Goal: Information Seeking & Learning: Learn about a topic

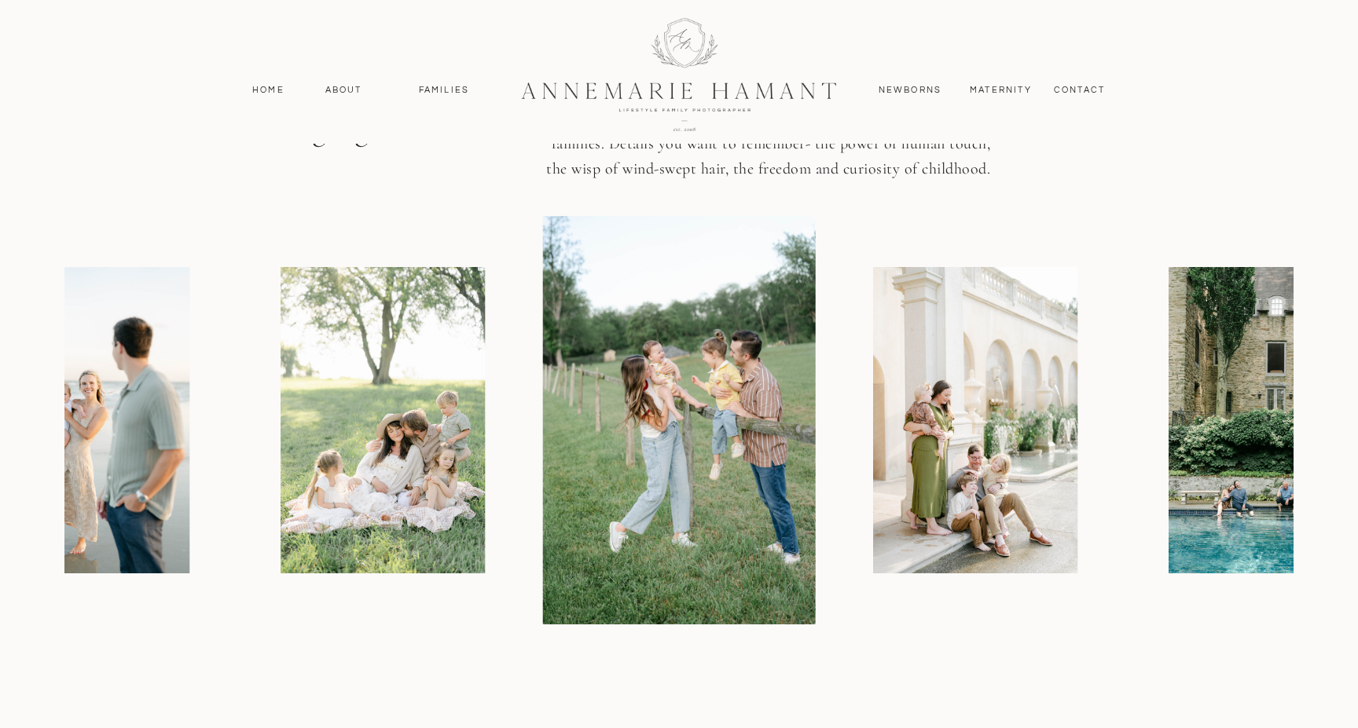
scroll to position [1823, 0]
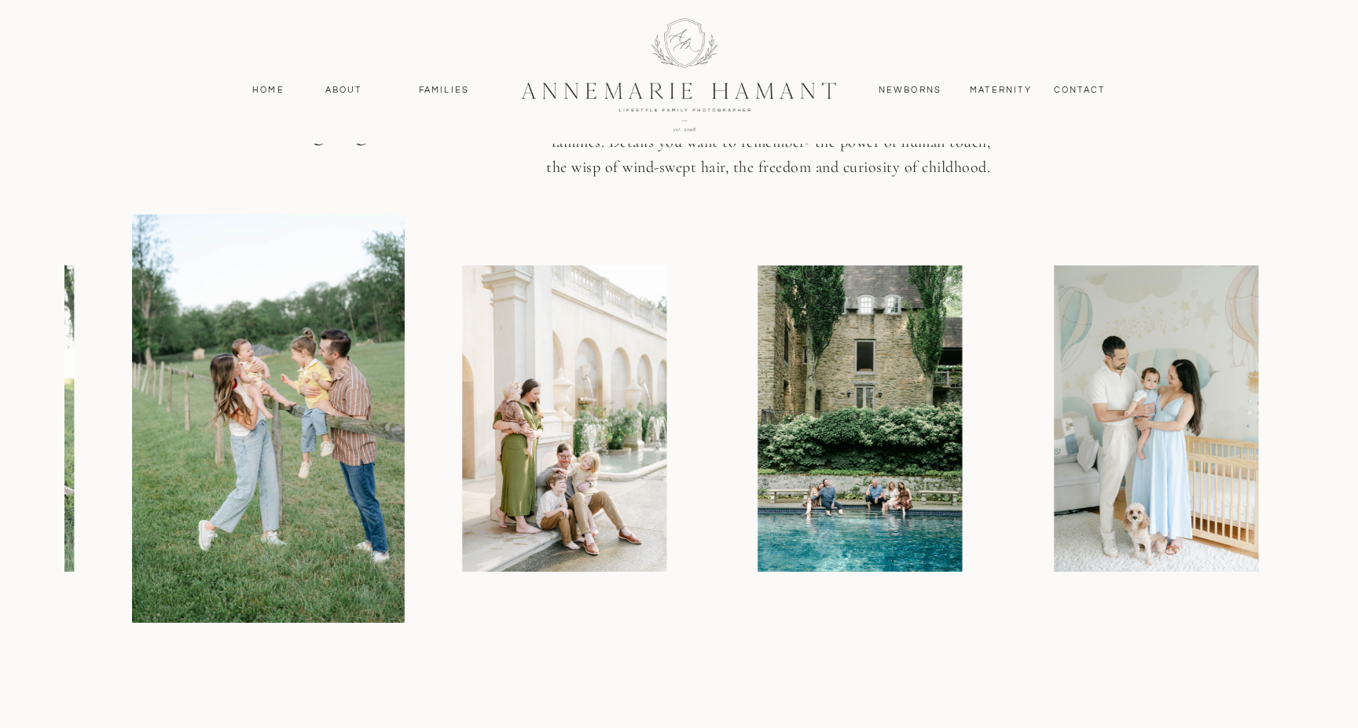
click at [273, 588] on div at bounding box center [746, 418] width 1229 height 409
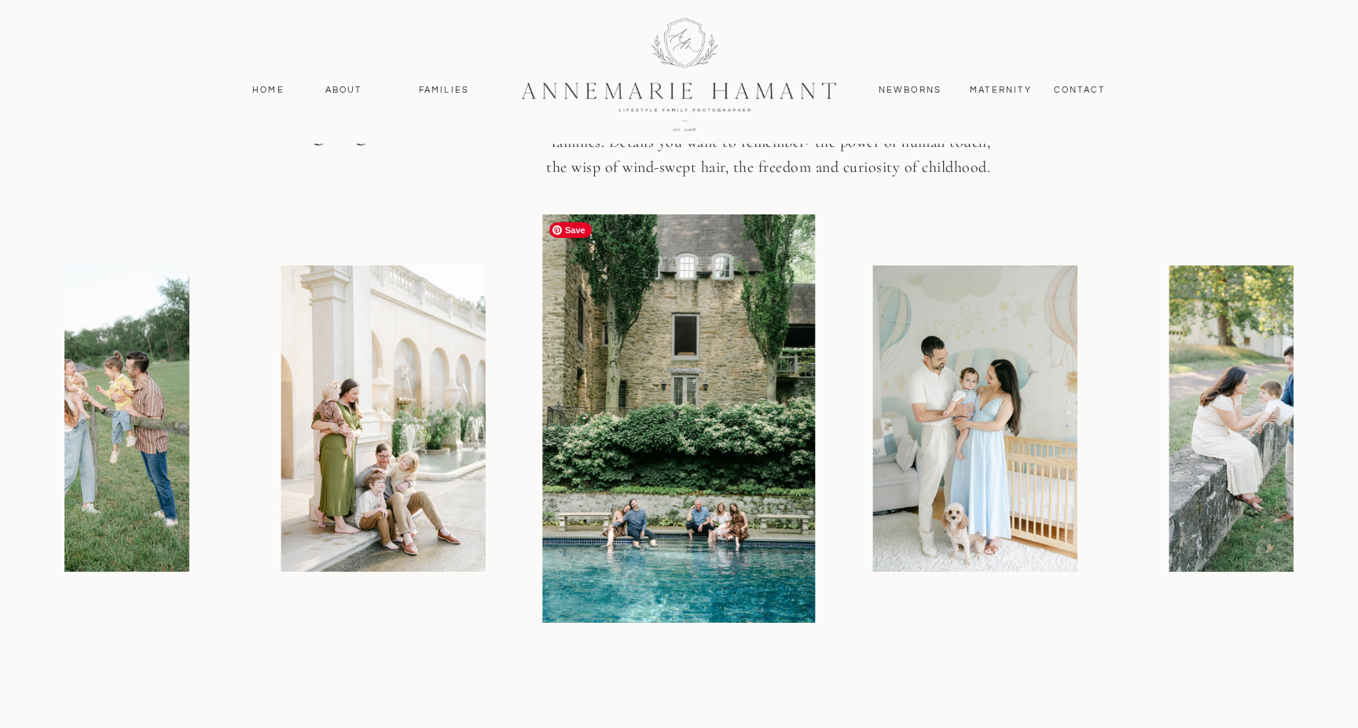
click at [543, 539] on img at bounding box center [679, 418] width 273 height 409
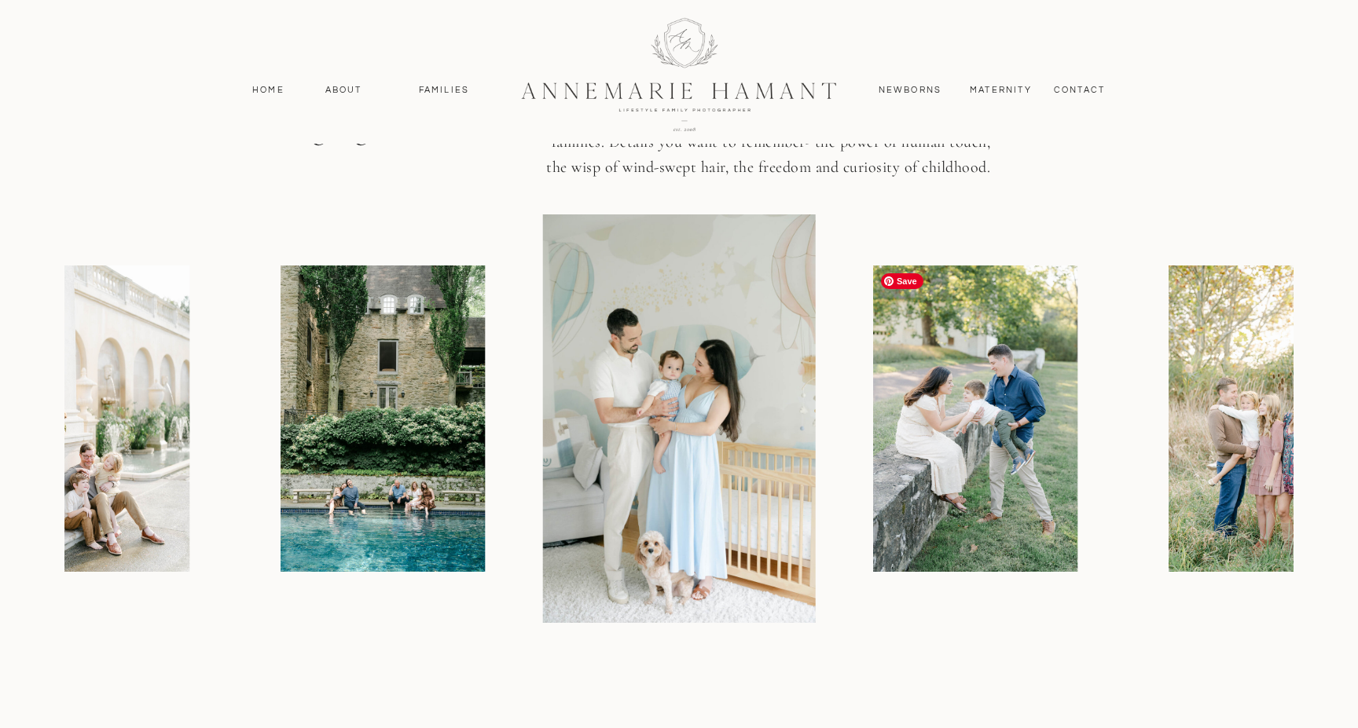
click at [873, 535] on img at bounding box center [975, 419] width 204 height 306
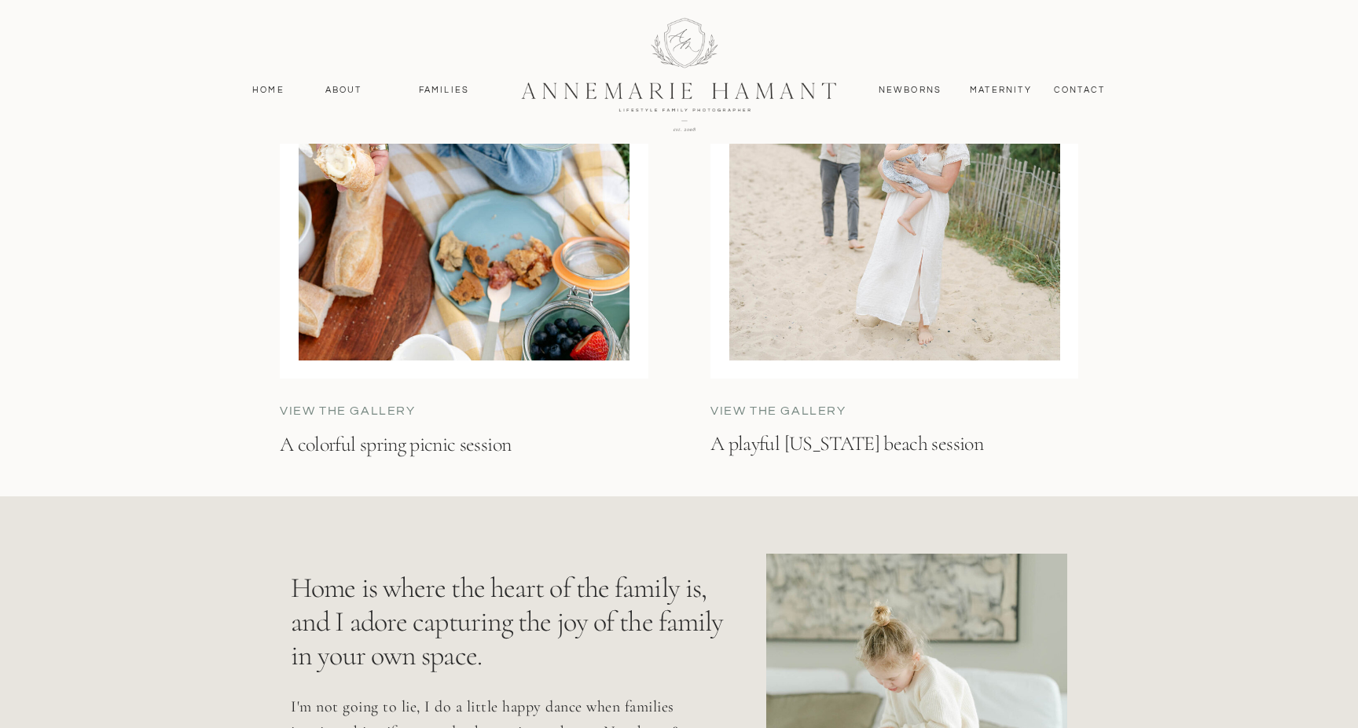
scroll to position [5149, 0]
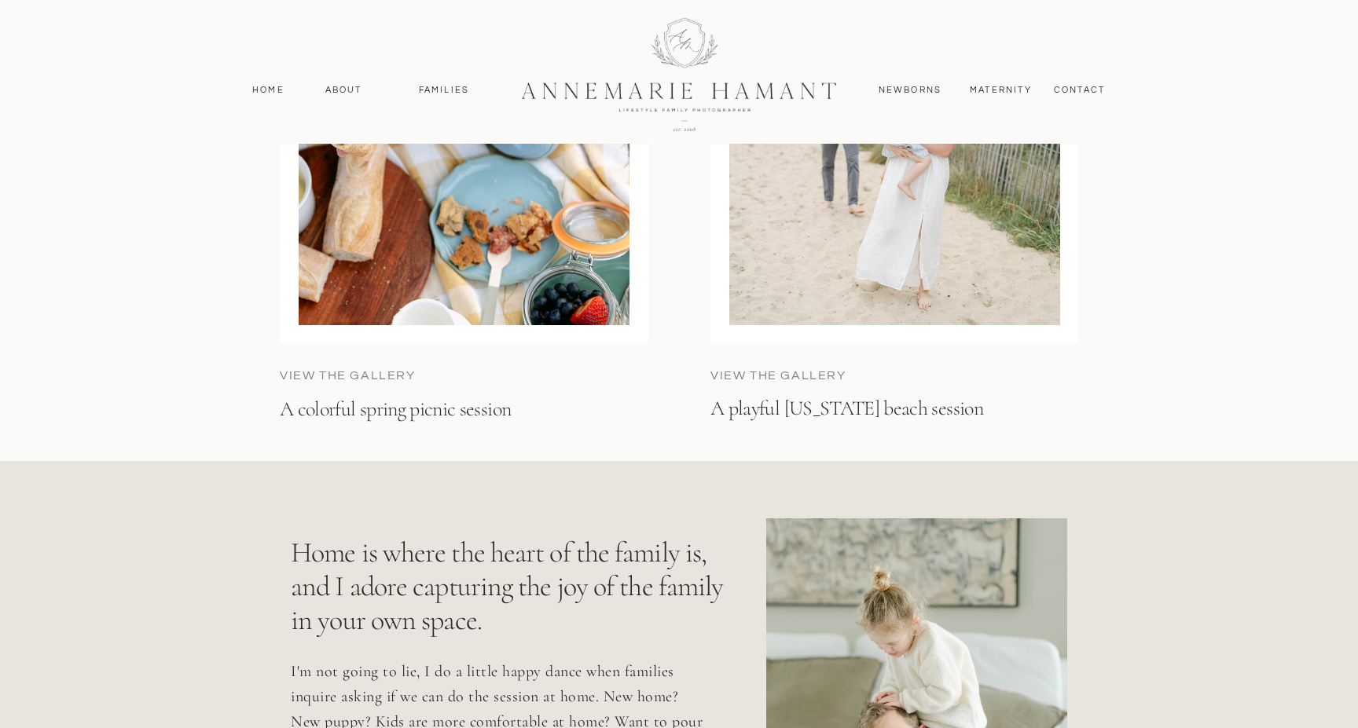
click at [885, 408] on h3 "A playful Delaware beach session" at bounding box center [887, 433] width 355 height 77
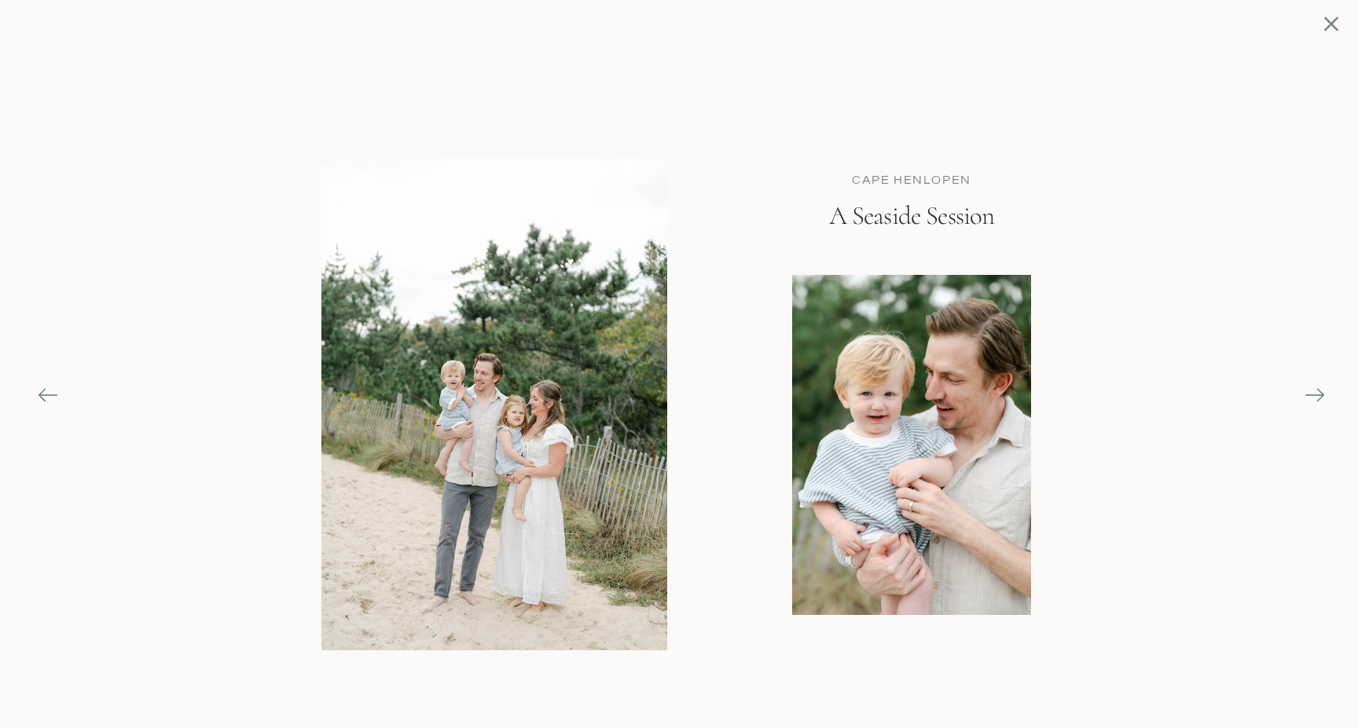
scroll to position [5622, 0]
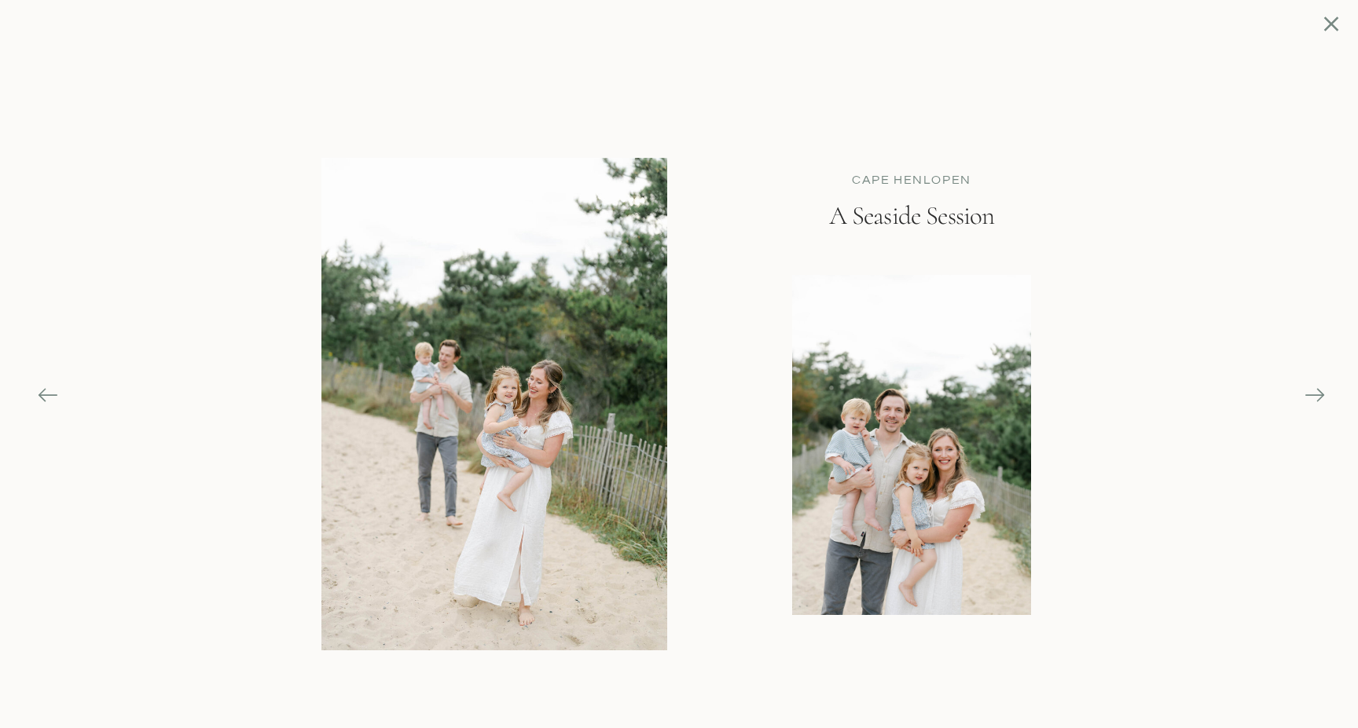
click at [1307, 391] on icon at bounding box center [1314, 395] width 22 height 22
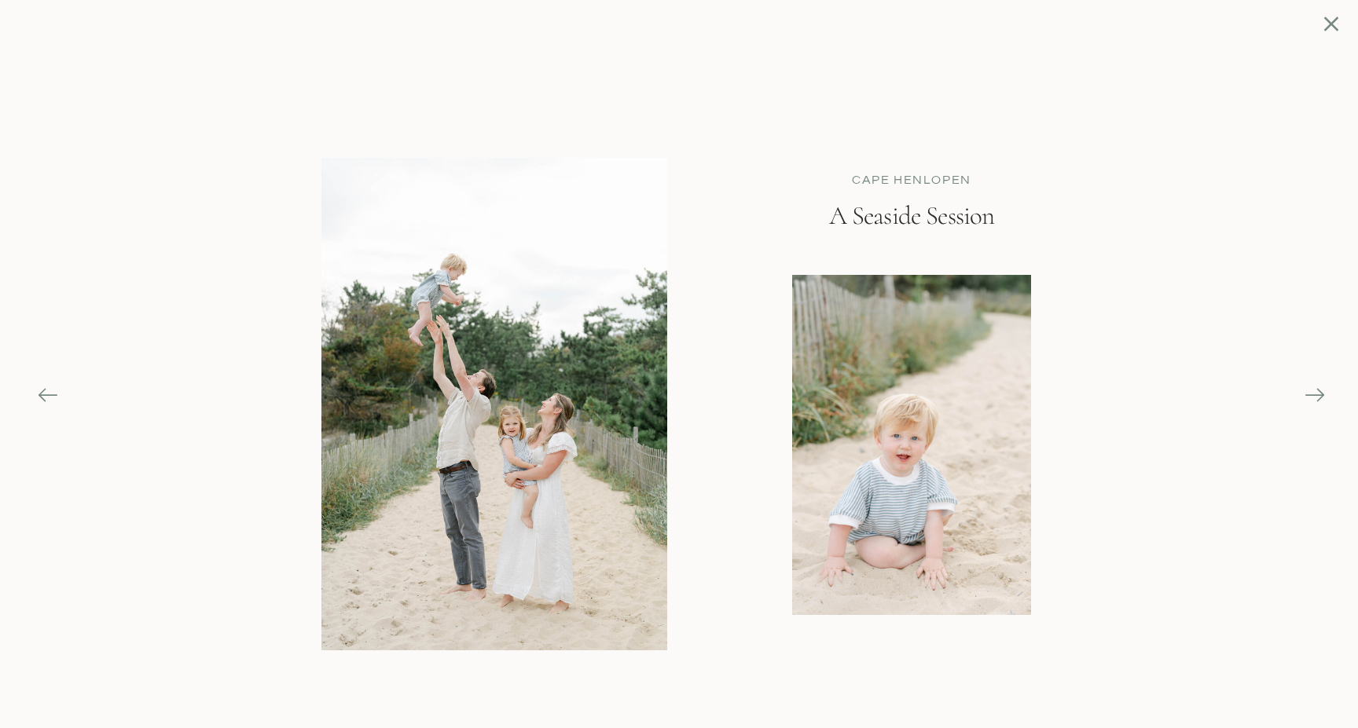
click at [1307, 391] on icon at bounding box center [1314, 395] width 22 height 22
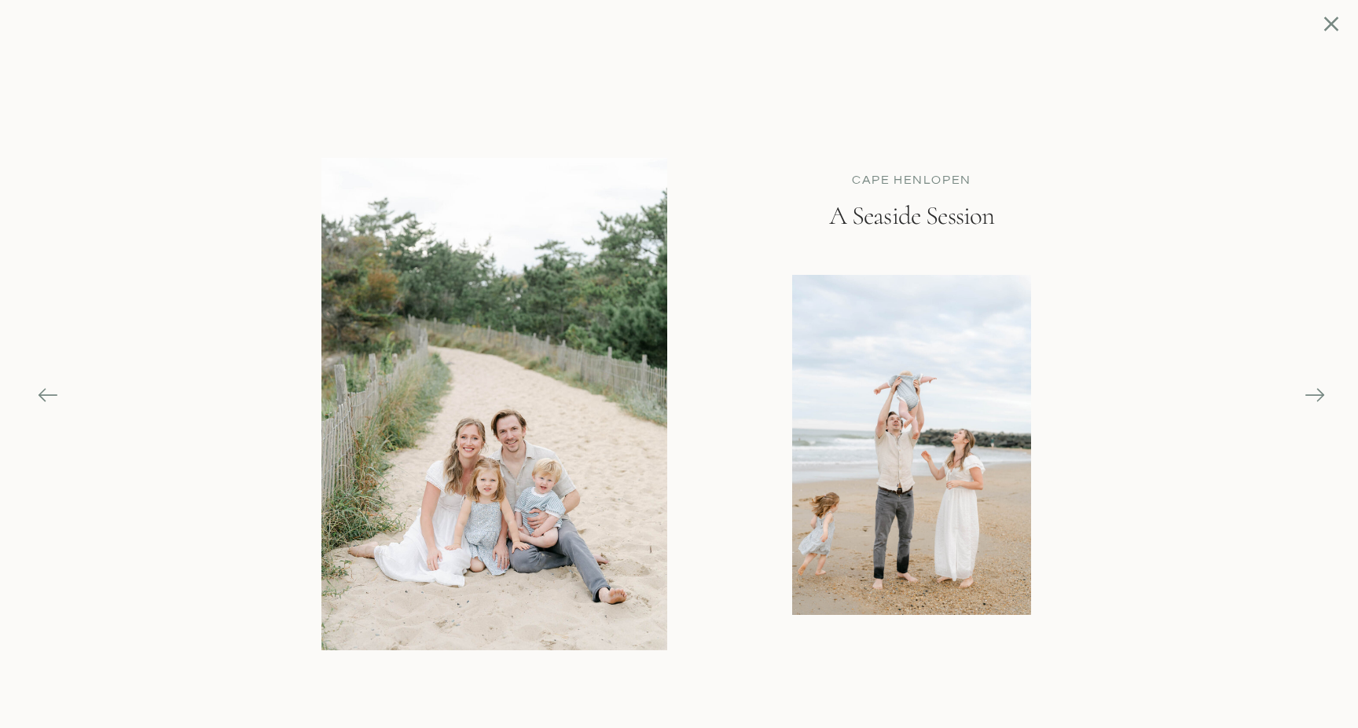
click at [1307, 391] on icon at bounding box center [1314, 395] width 22 height 22
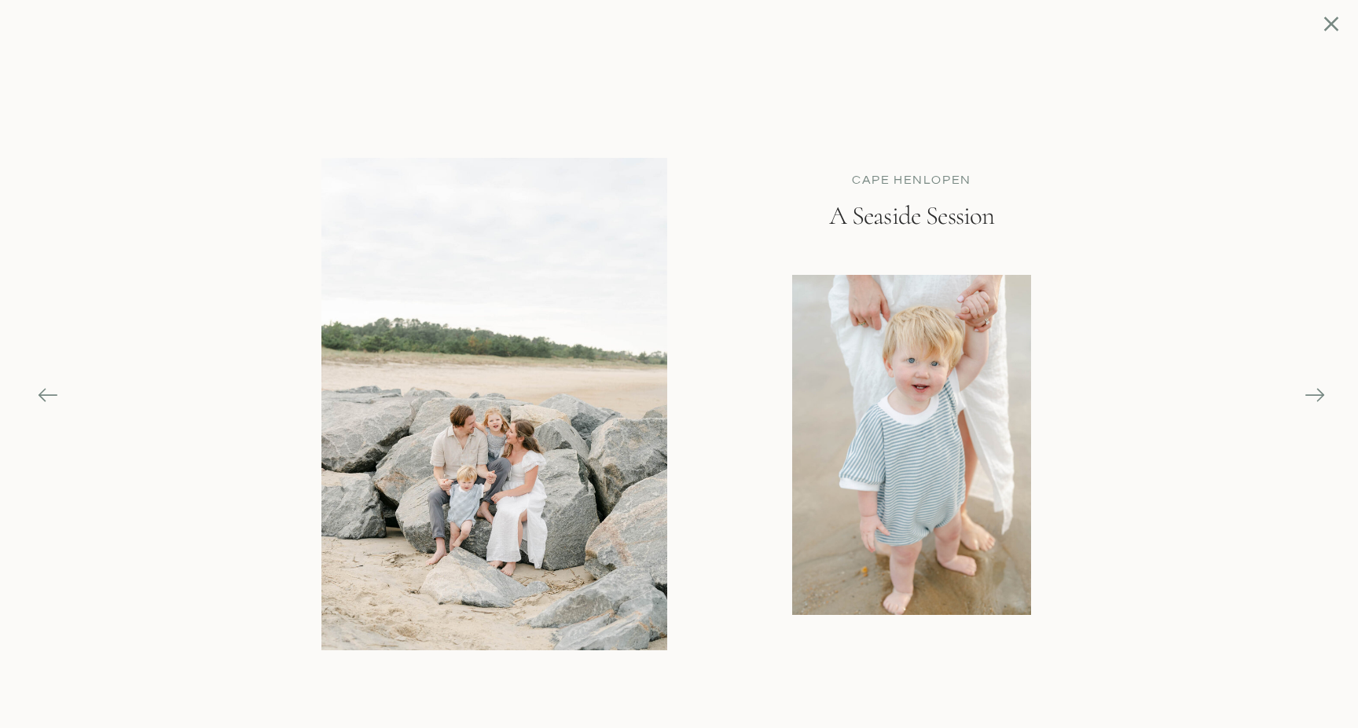
click at [1307, 391] on icon at bounding box center [1314, 395] width 22 height 22
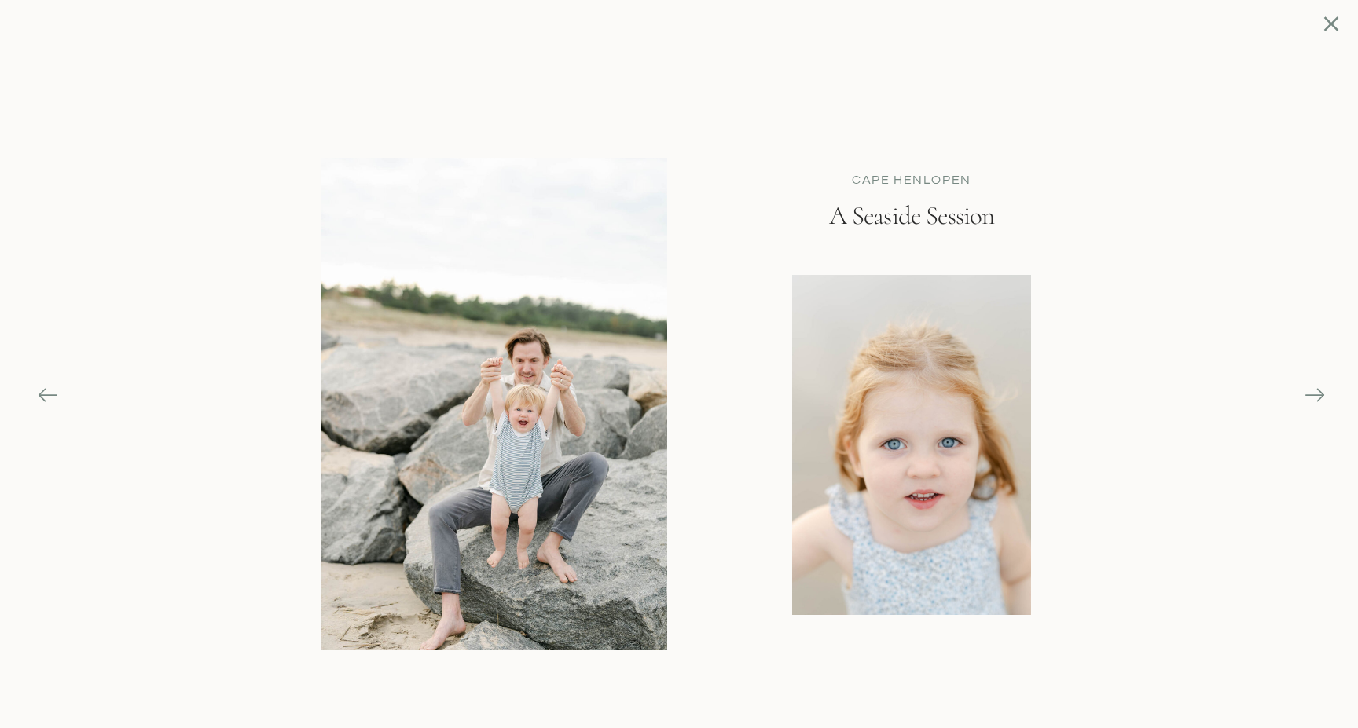
click at [1307, 391] on icon at bounding box center [1314, 395] width 22 height 22
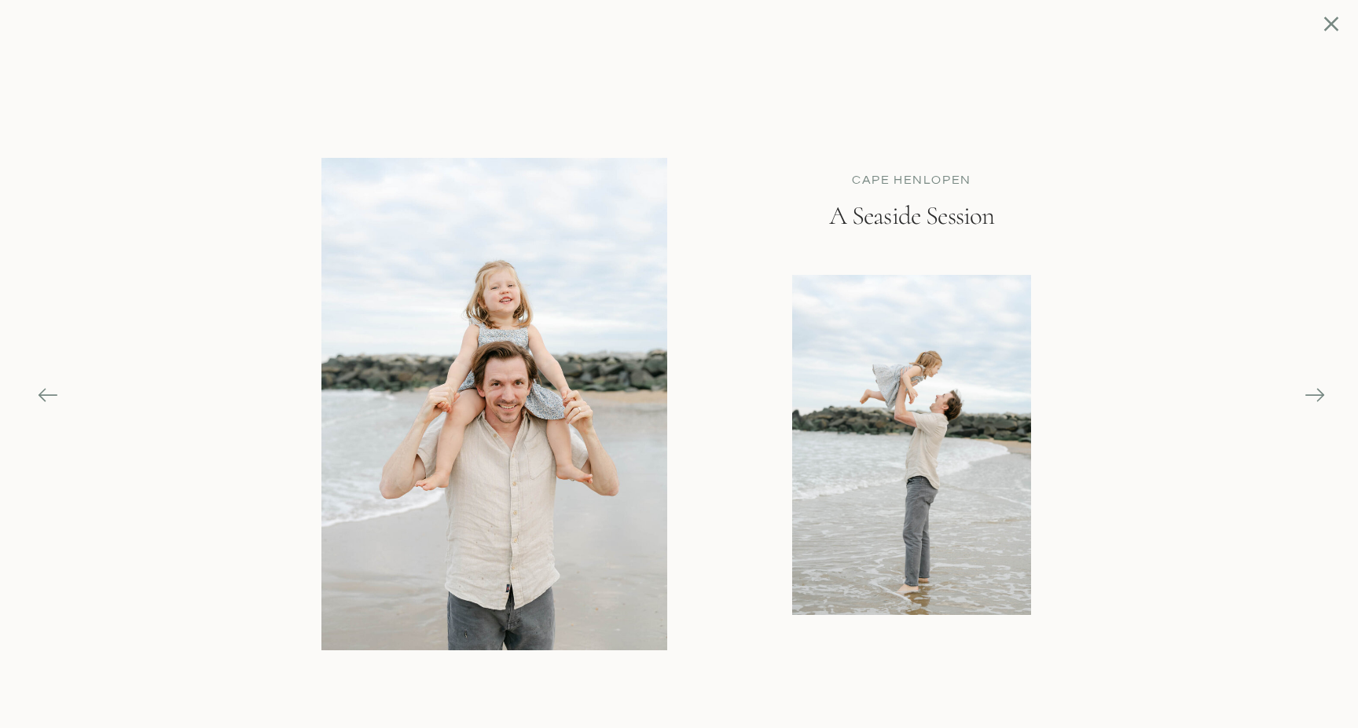
click at [1307, 391] on icon at bounding box center [1314, 395] width 22 height 22
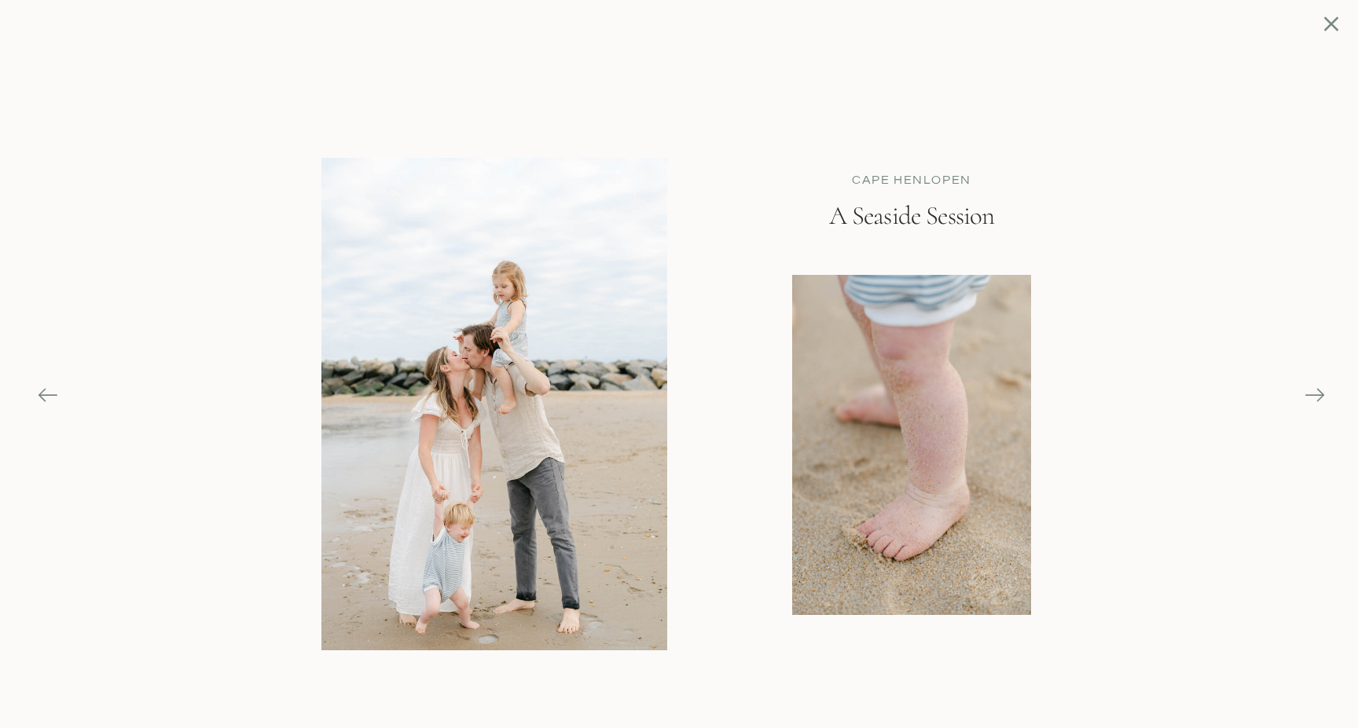
click at [1307, 391] on icon at bounding box center [1314, 395] width 22 height 22
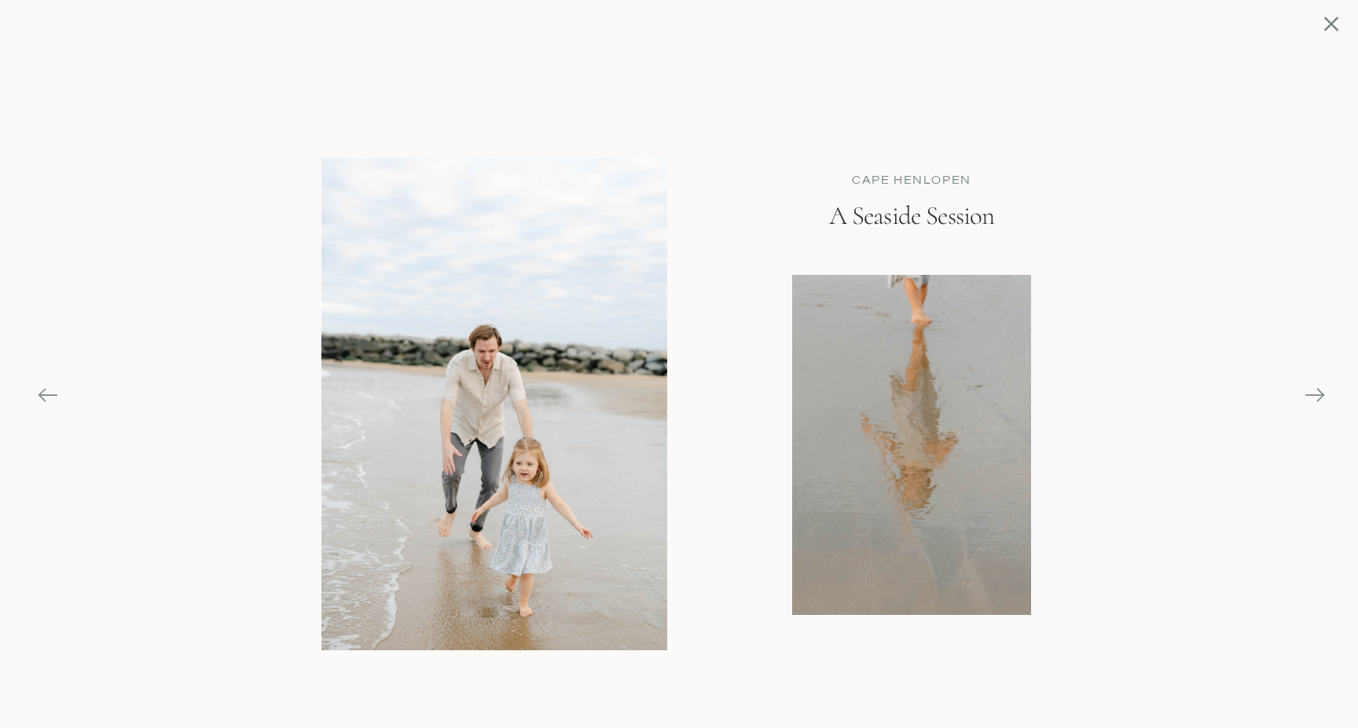
click at [1317, 394] on icon at bounding box center [1314, 395] width 19 height 2
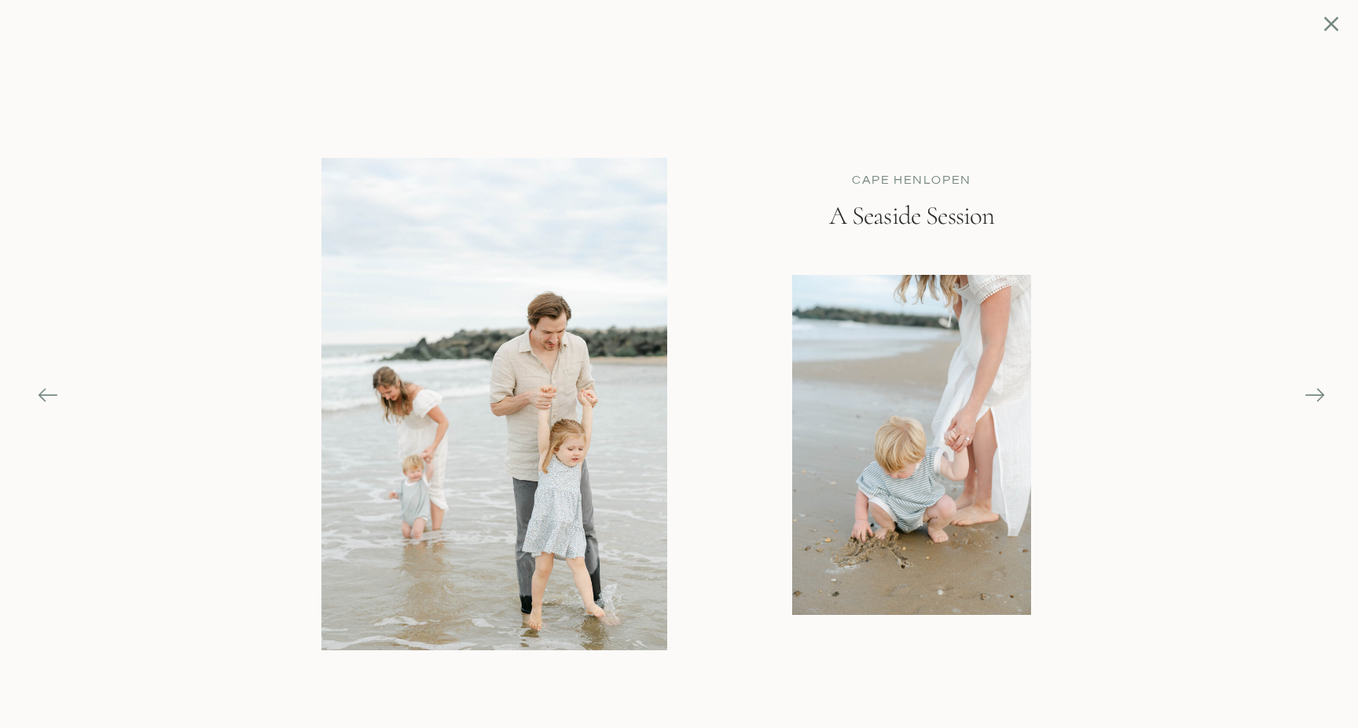
click at [1317, 394] on icon at bounding box center [1314, 395] width 19 height 2
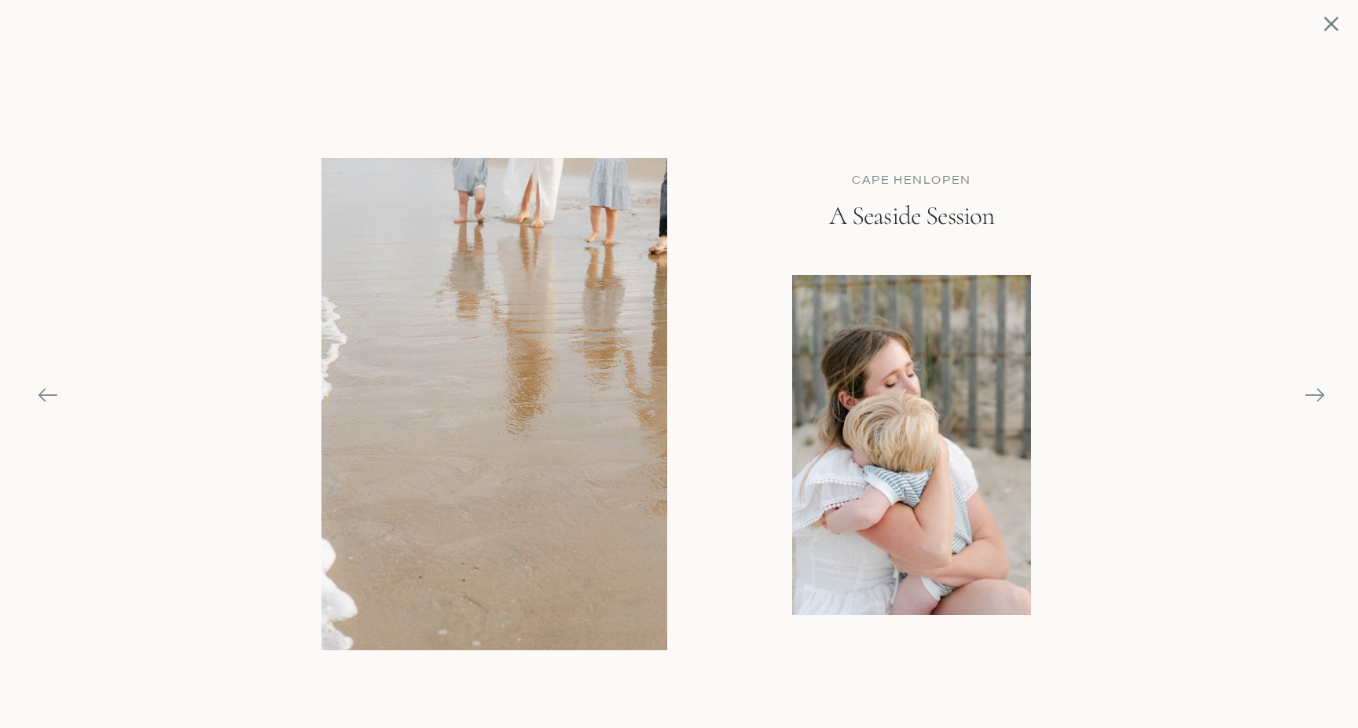
click at [1317, 394] on icon at bounding box center [1314, 395] width 19 height 2
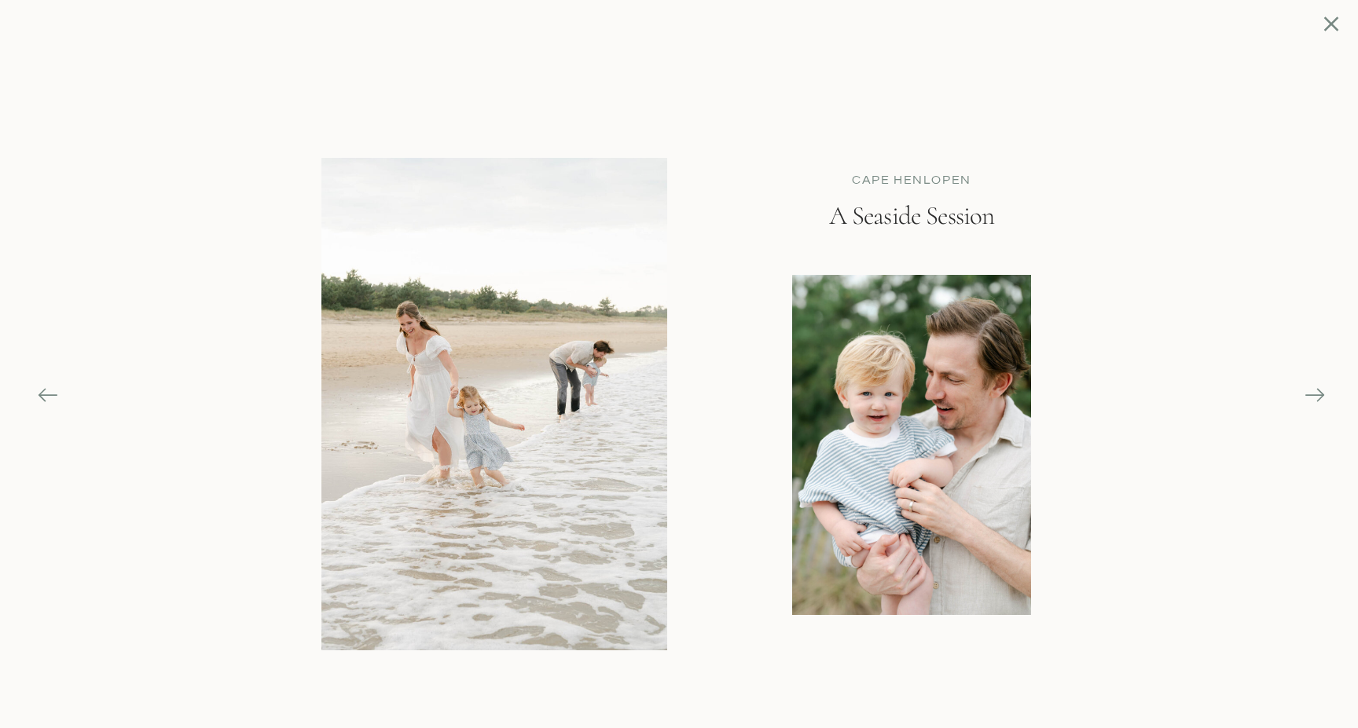
click at [1317, 394] on icon at bounding box center [1314, 395] width 19 height 2
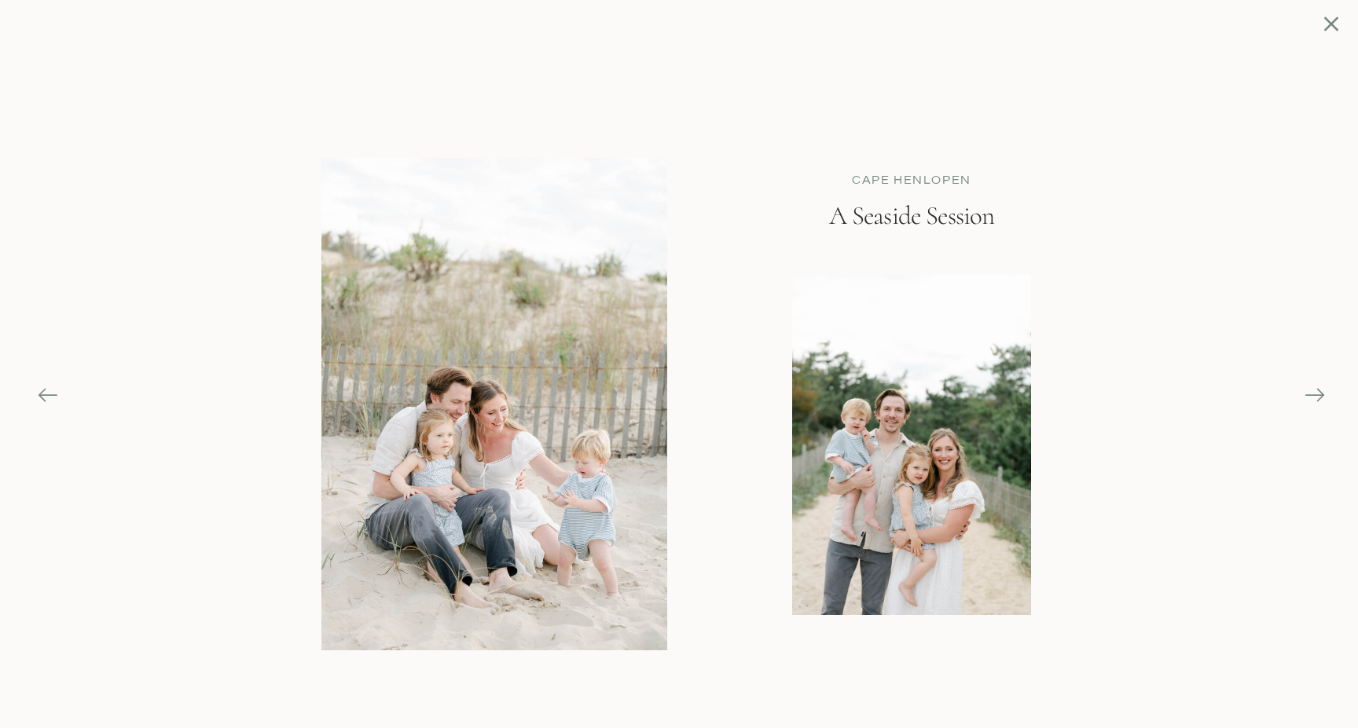
click at [1317, 394] on icon at bounding box center [1314, 395] width 19 height 2
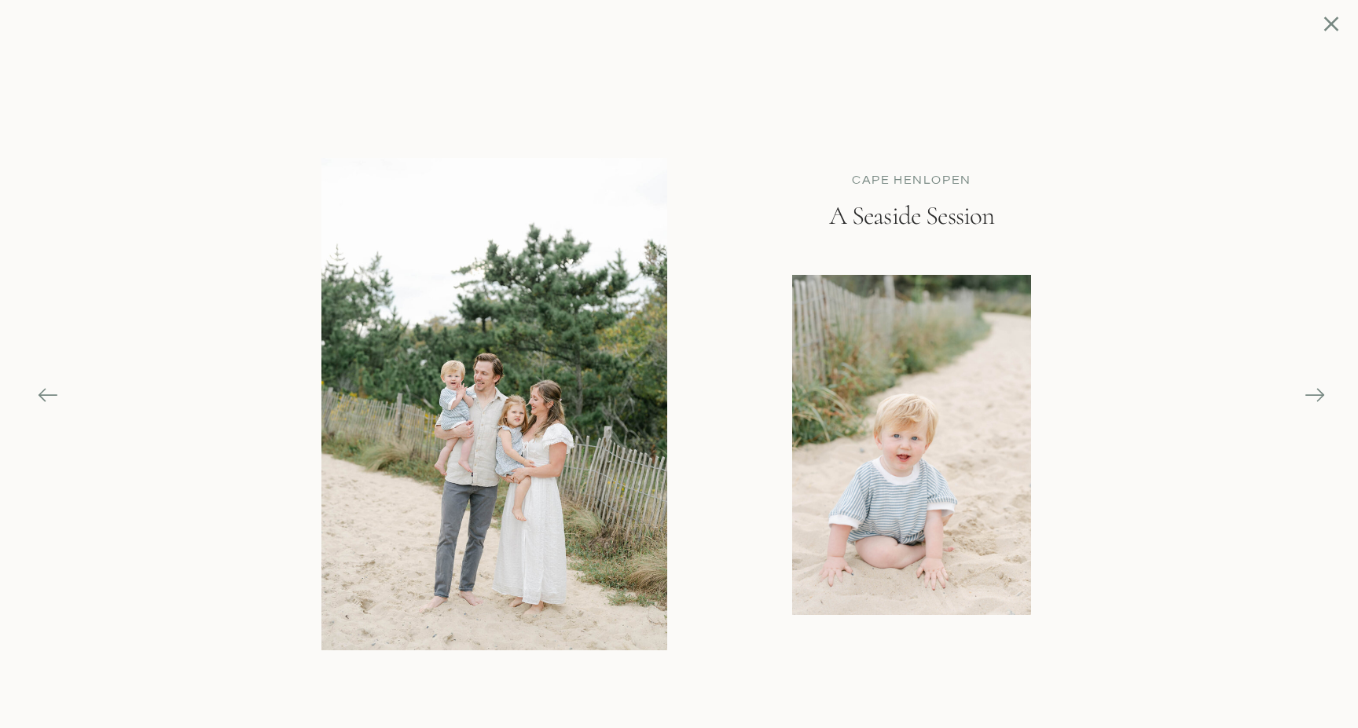
click at [1317, 394] on icon at bounding box center [1314, 395] width 19 height 2
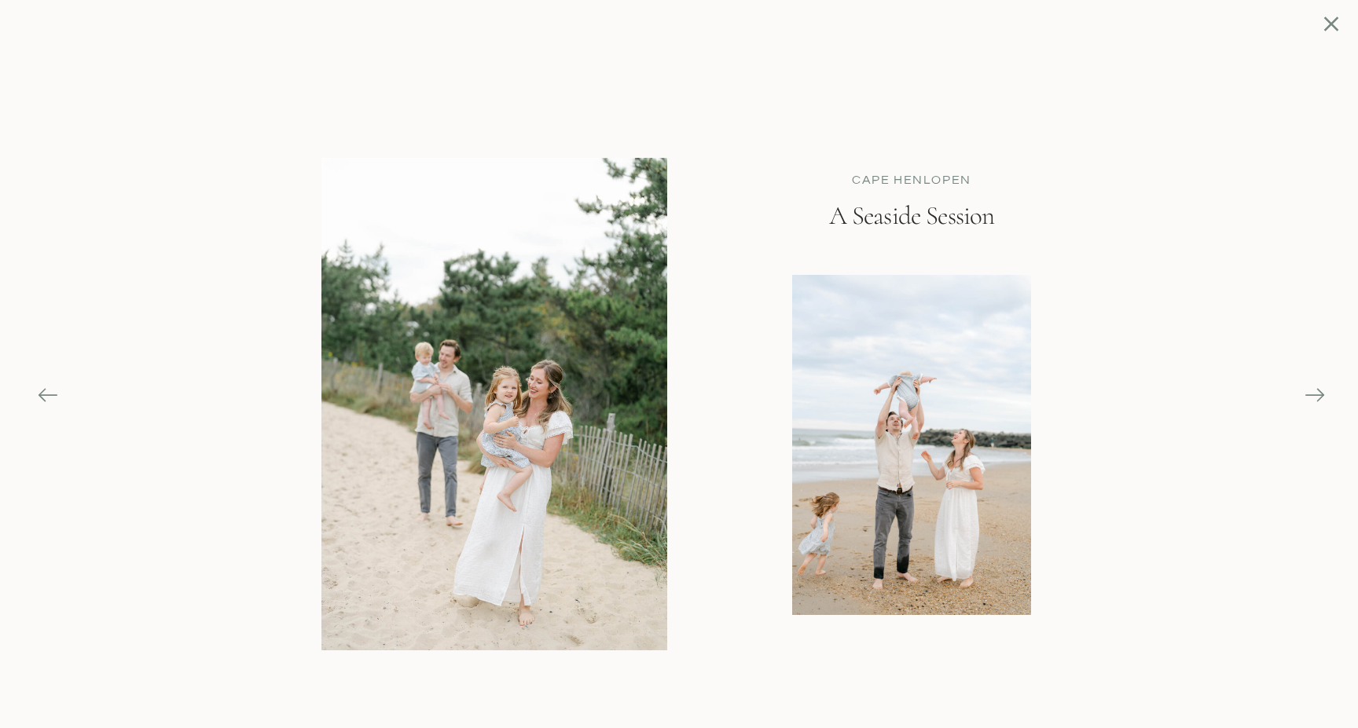
click at [1317, 394] on icon at bounding box center [1314, 395] width 19 height 2
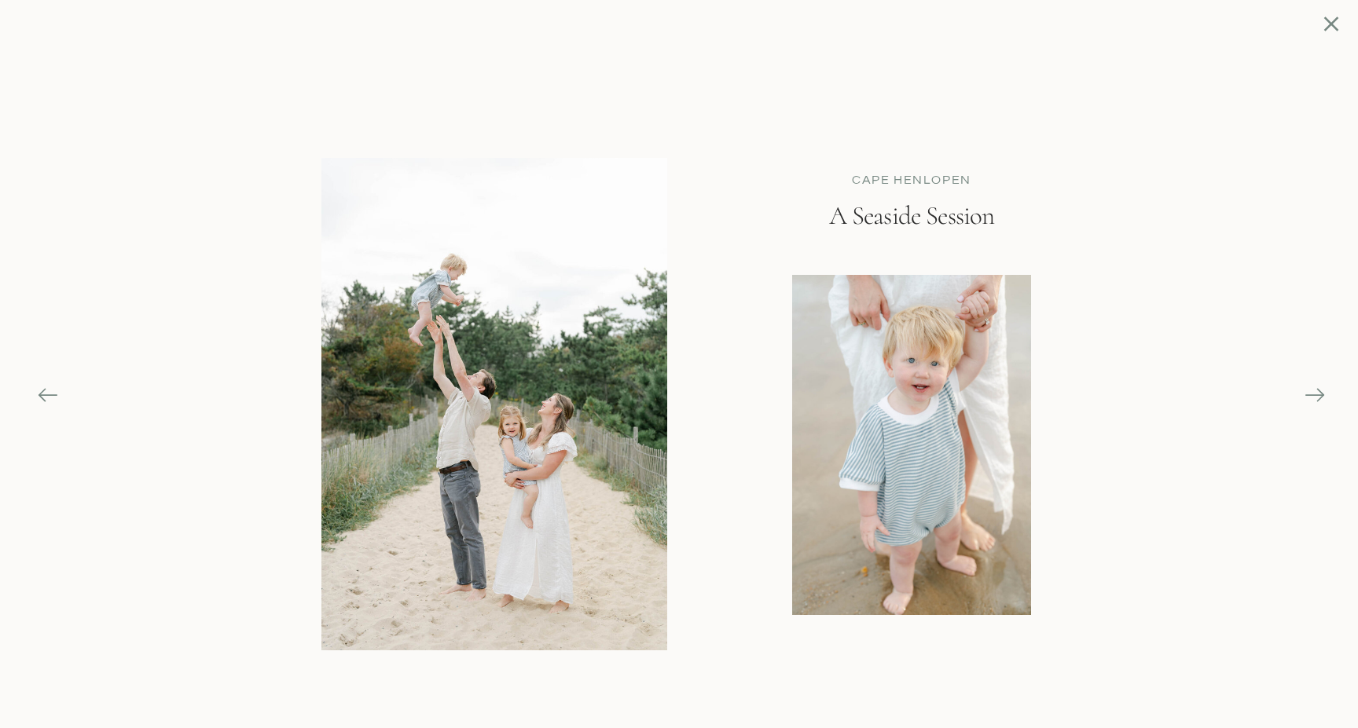
click at [1316, 393] on icon at bounding box center [1314, 395] width 22 height 22
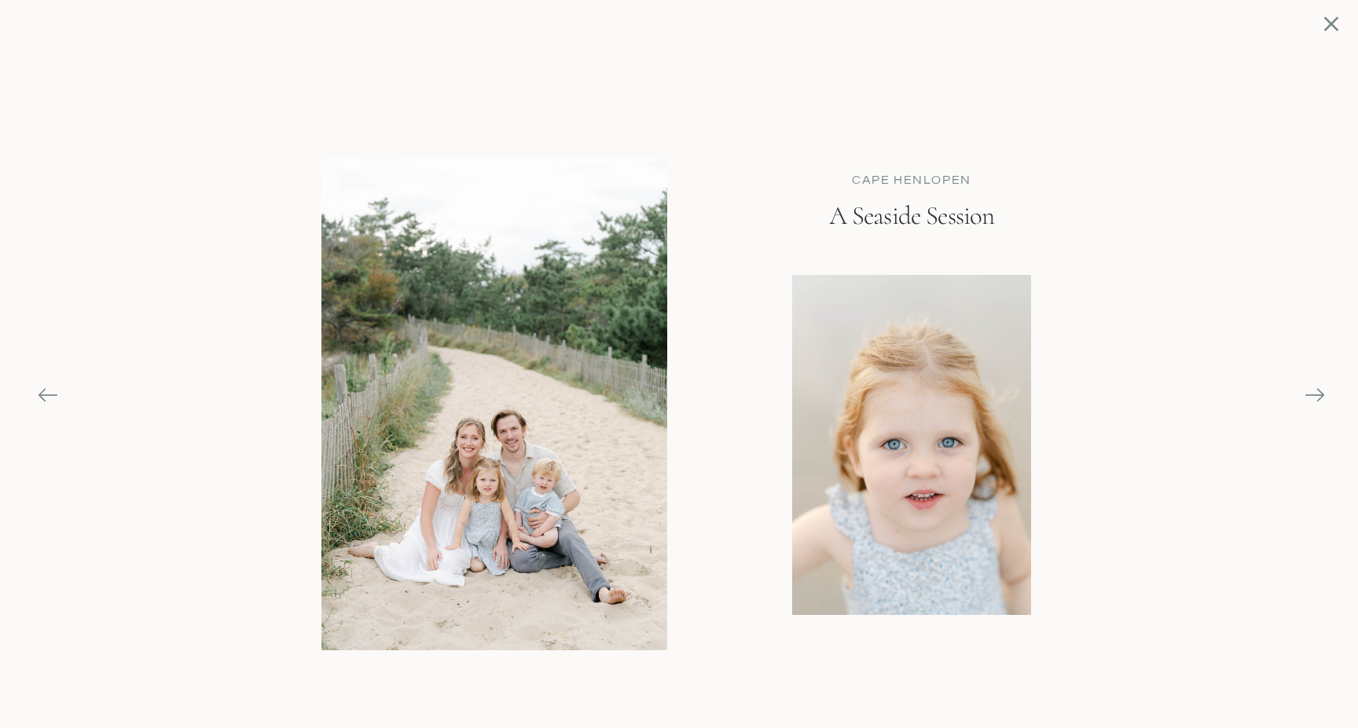
click at [1329, 24] on icon at bounding box center [1331, 23] width 15 height 15
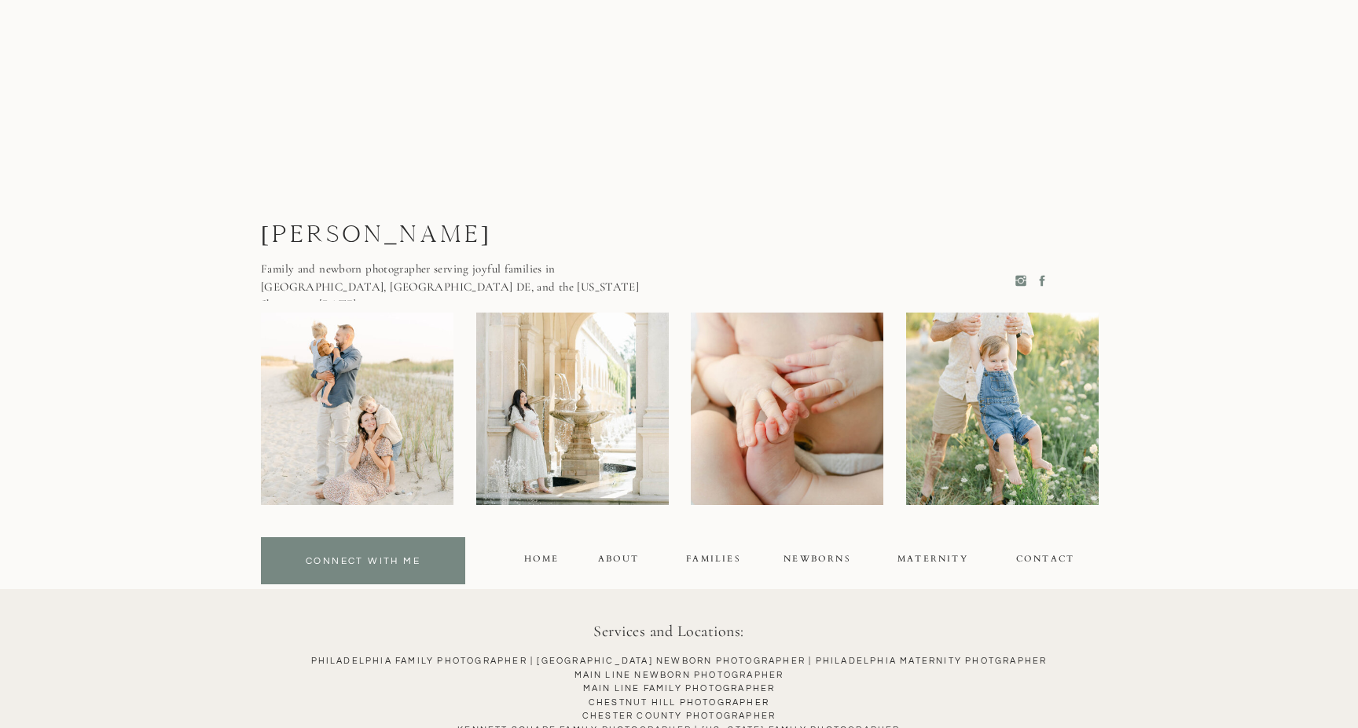
scroll to position [11975, 0]
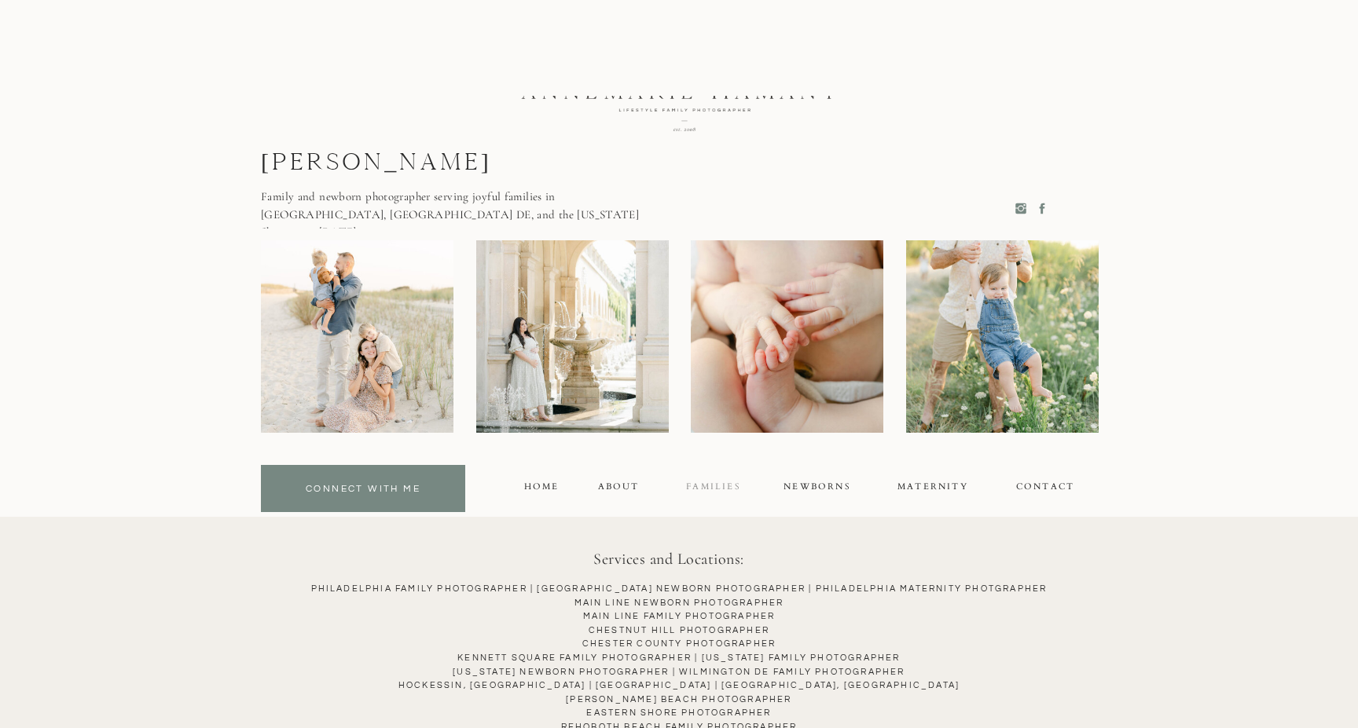
click at [704, 487] on div "FAMILIES" at bounding box center [713, 489] width 69 height 18
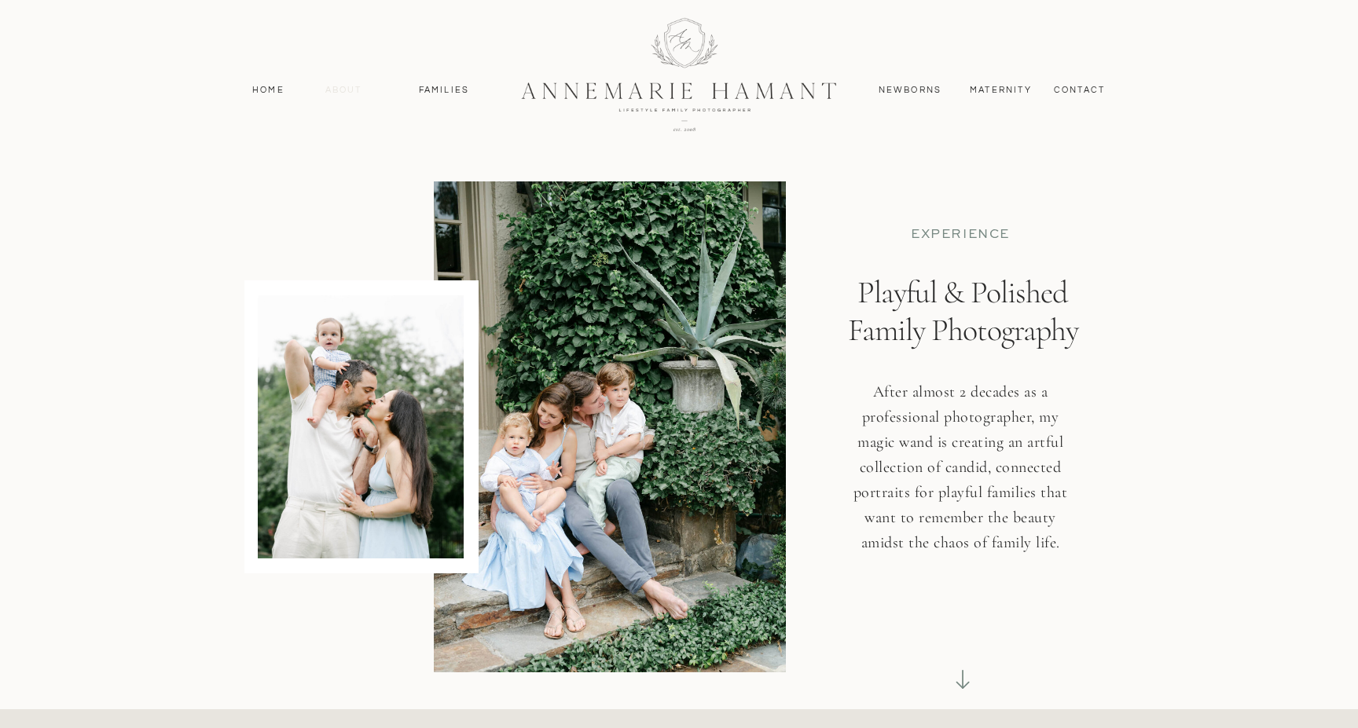
click at [344, 85] on nav "About" at bounding box center [344, 90] width 46 height 14
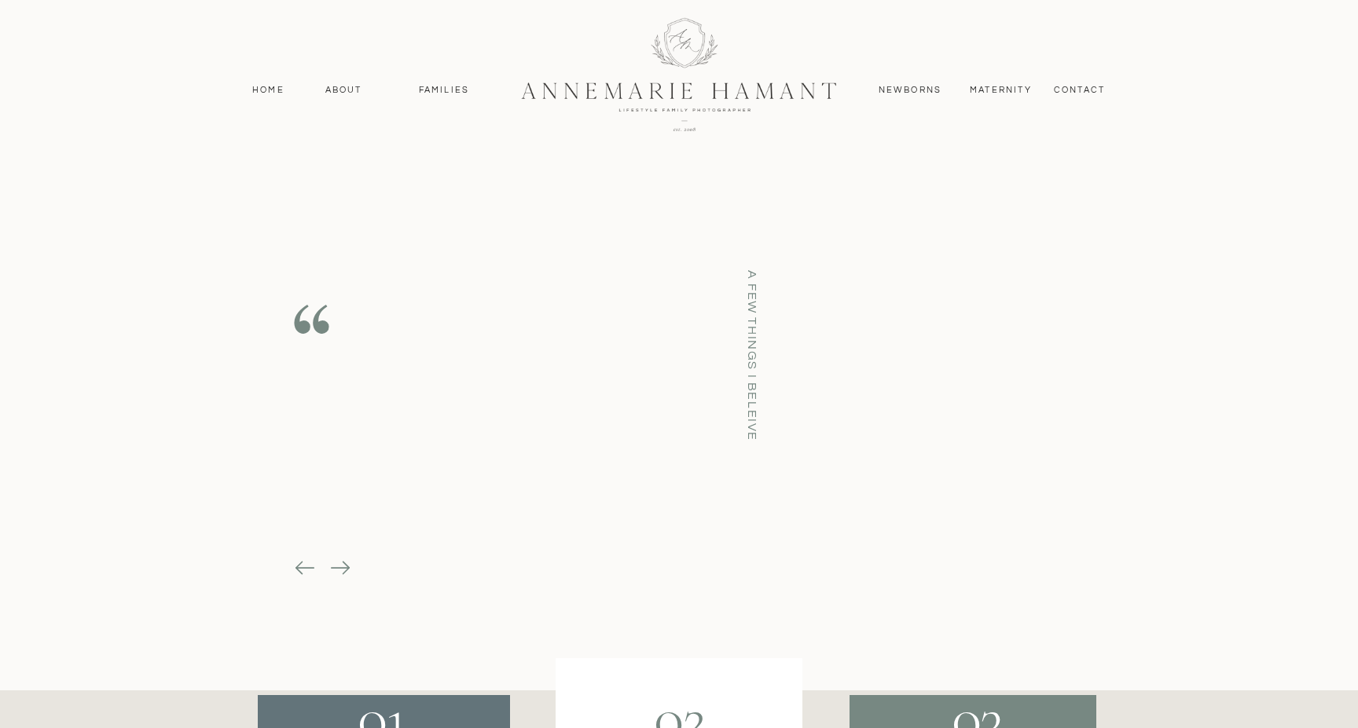
scroll to position [2374, 0]
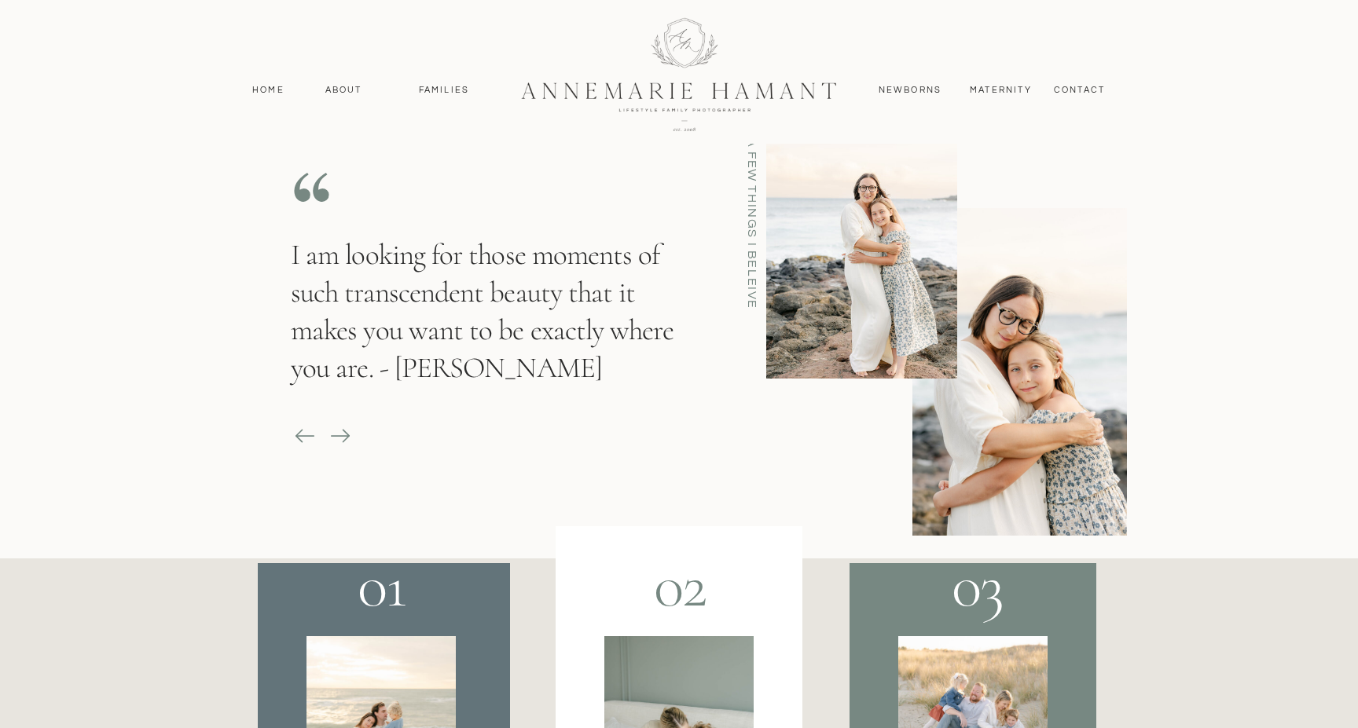
click at [339, 435] on icon at bounding box center [340, 436] width 19 height 2
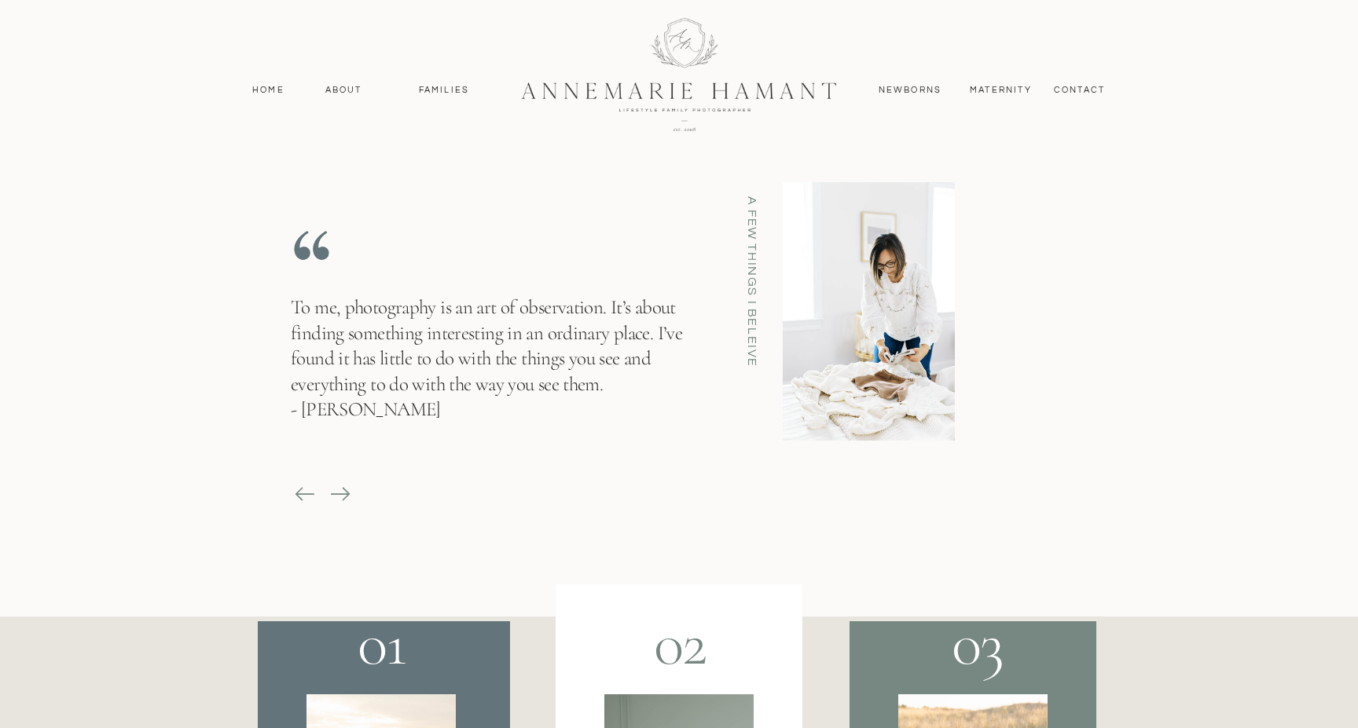
scroll to position [2321, 0]
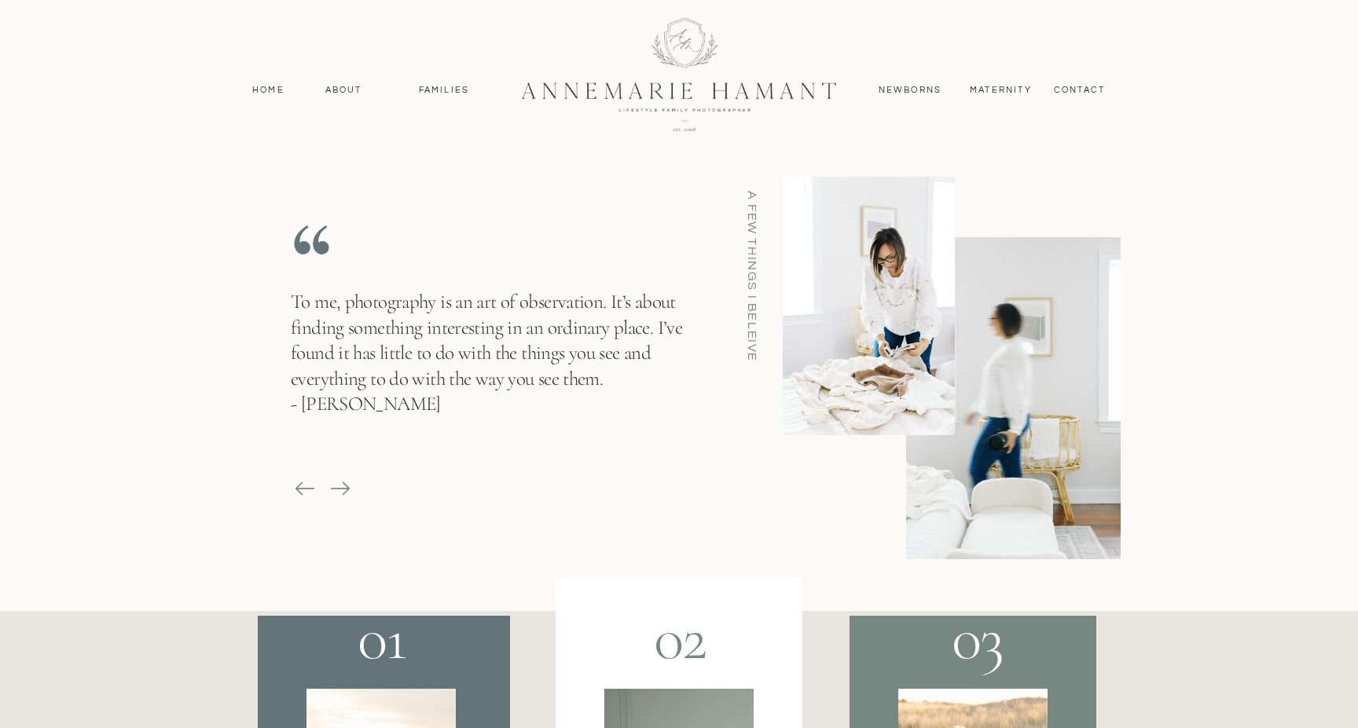
click at [341, 489] on icon at bounding box center [340, 489] width 22 height 22
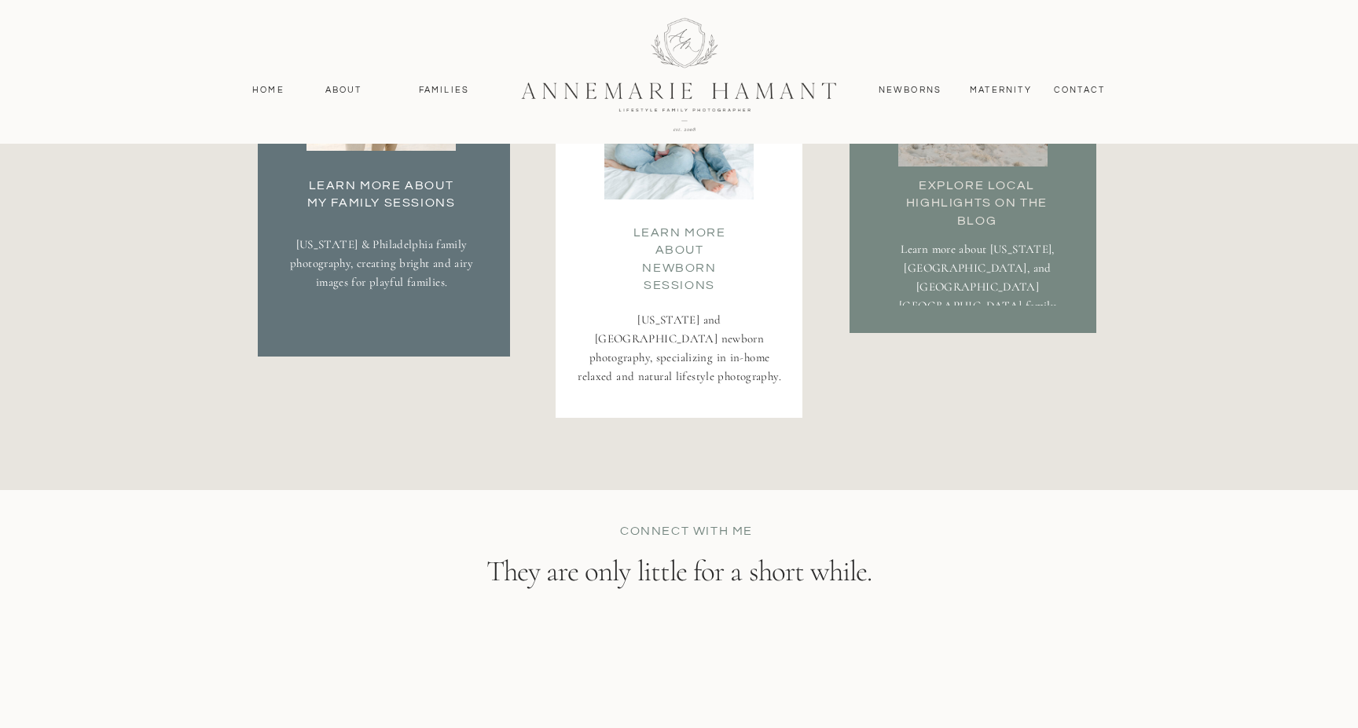
scroll to position [2984, 0]
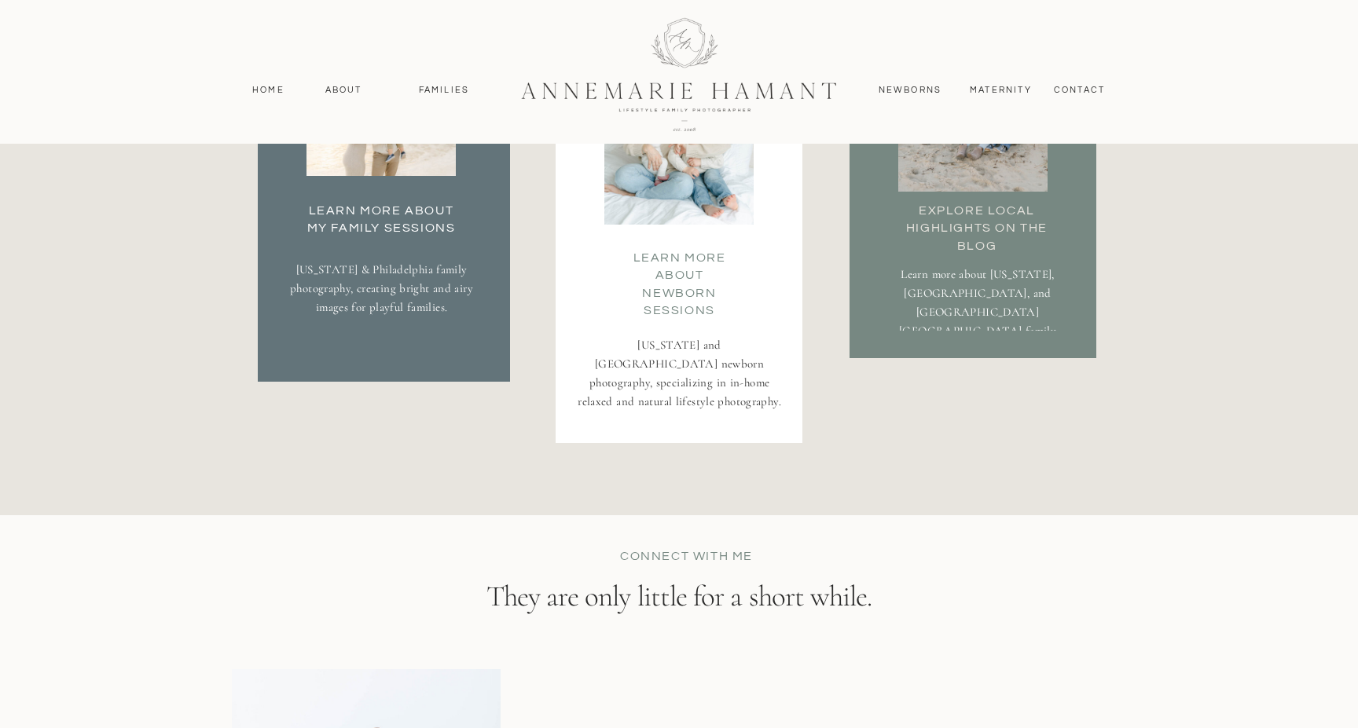
click at [977, 231] on h3 "Explore local highlights on the blog" at bounding box center [977, 217] width 178 height 31
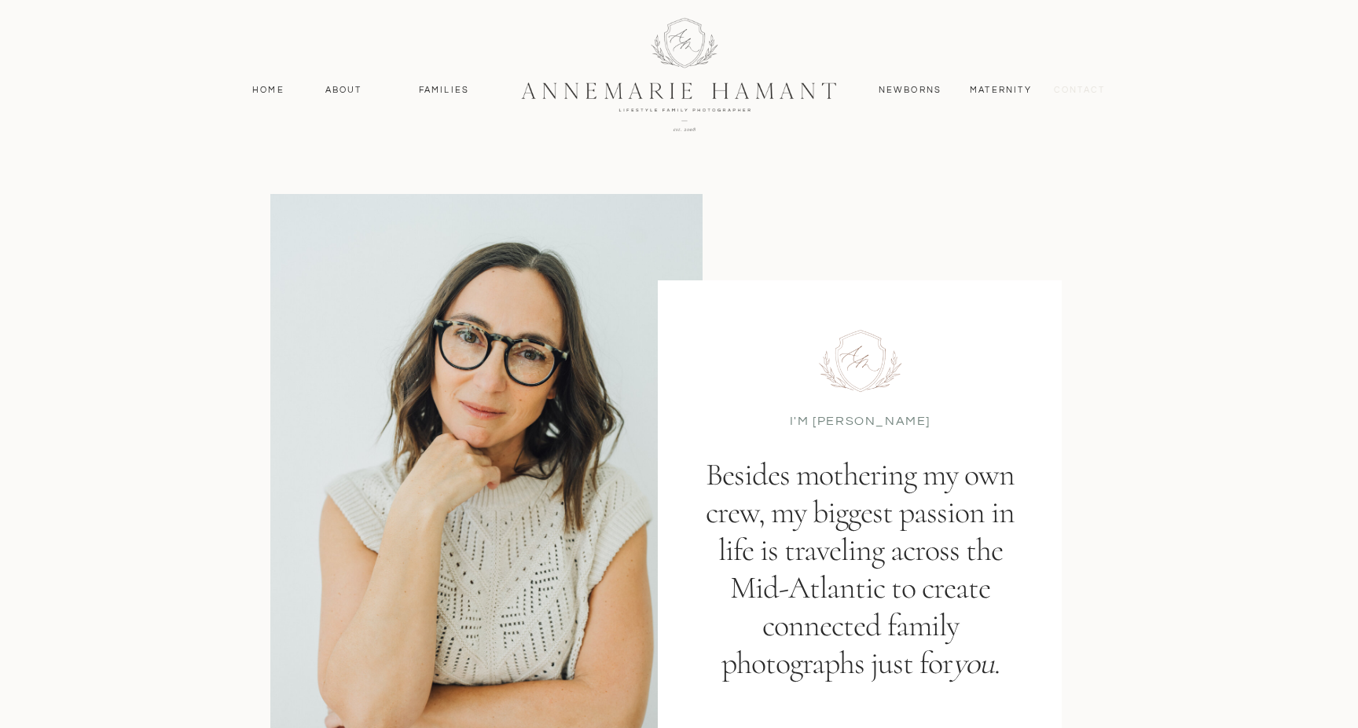
click at [1079, 93] on nav "contact" at bounding box center [1079, 90] width 68 height 14
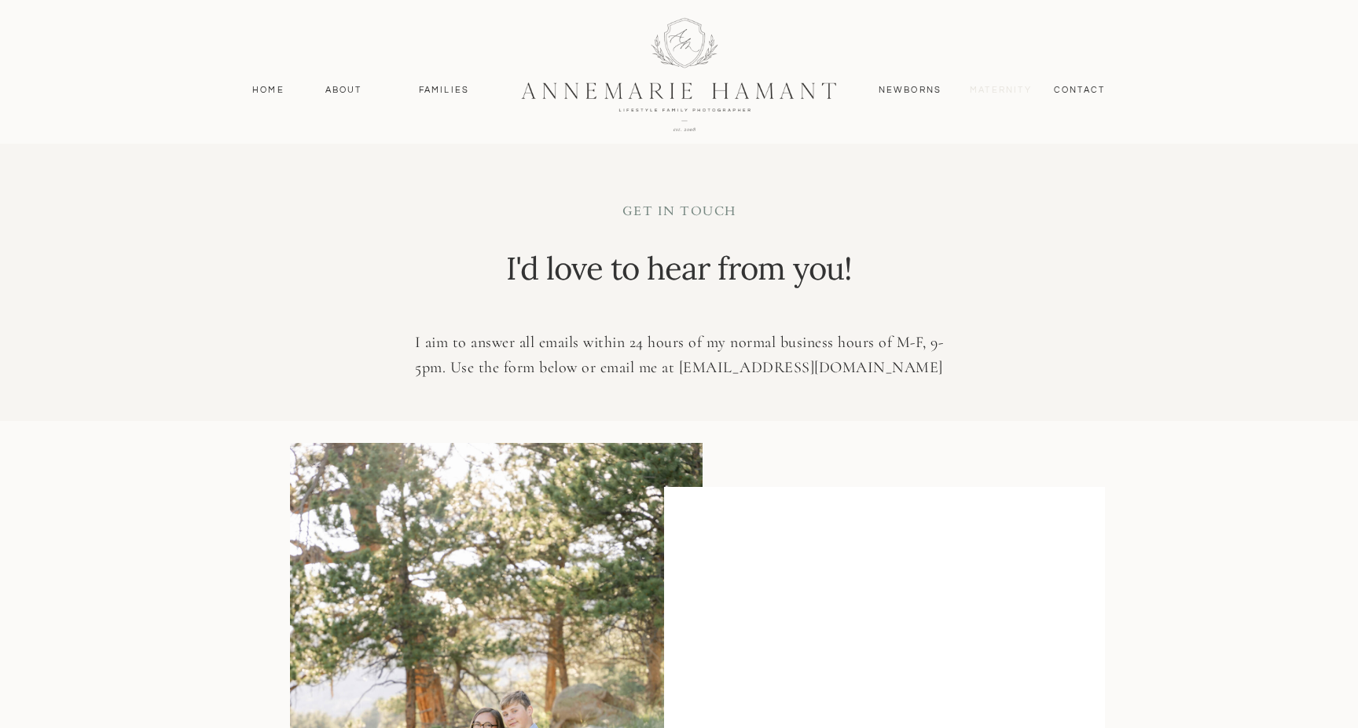
click at [988, 89] on nav "MAternity" at bounding box center [1000, 90] width 60 height 14
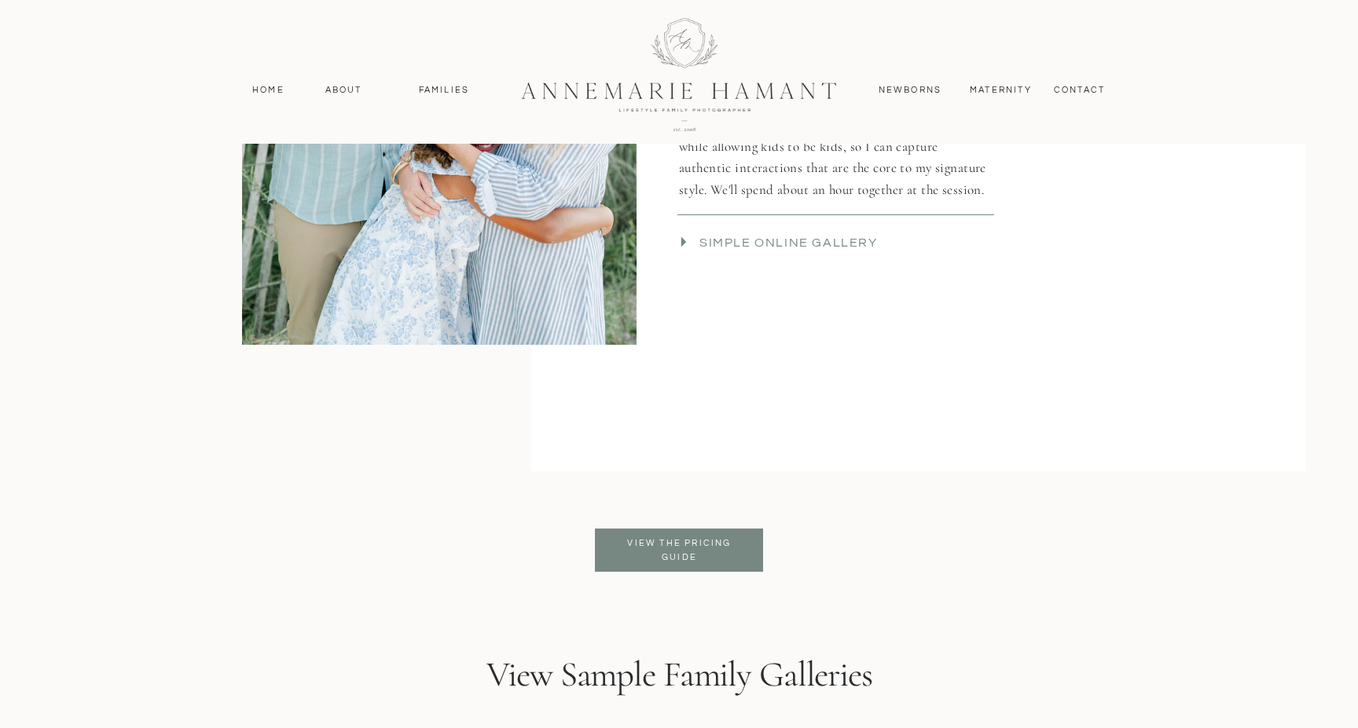
scroll to position [3658, 0]
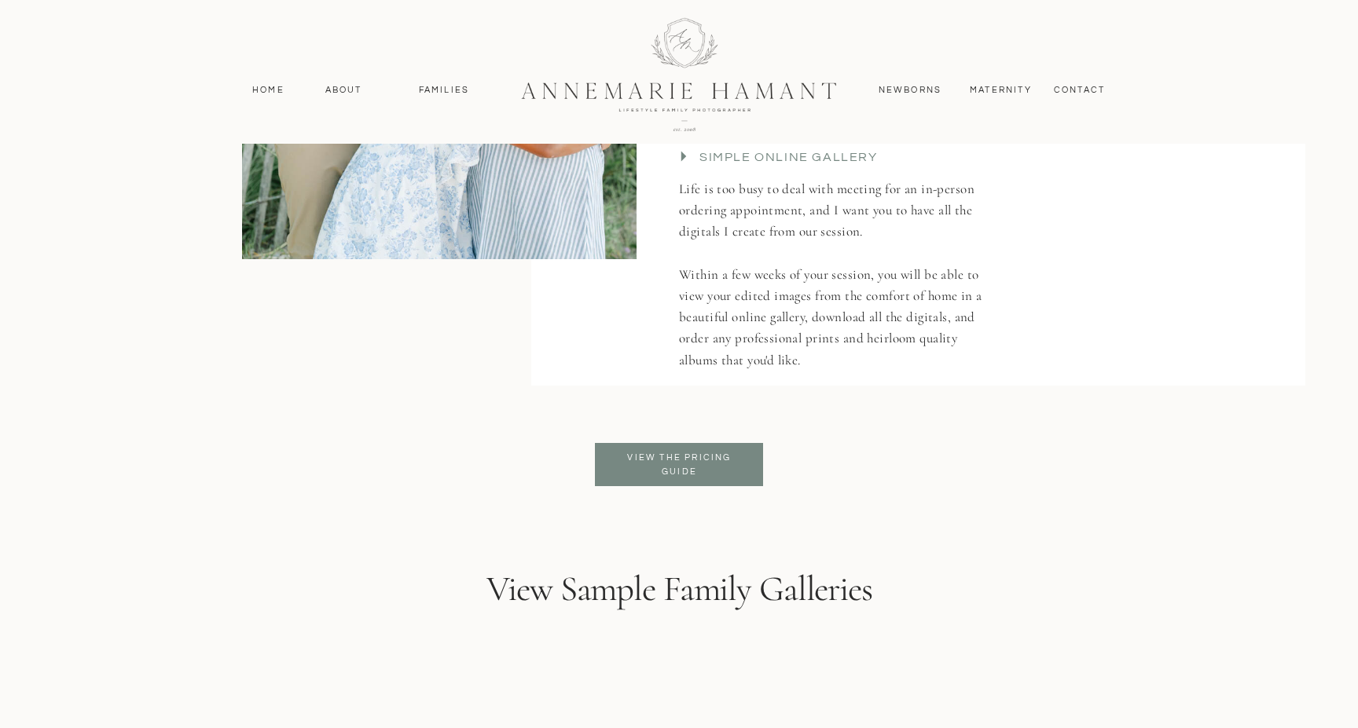
click at [717, 460] on p "View the pricing guide" at bounding box center [679, 465] width 128 height 28
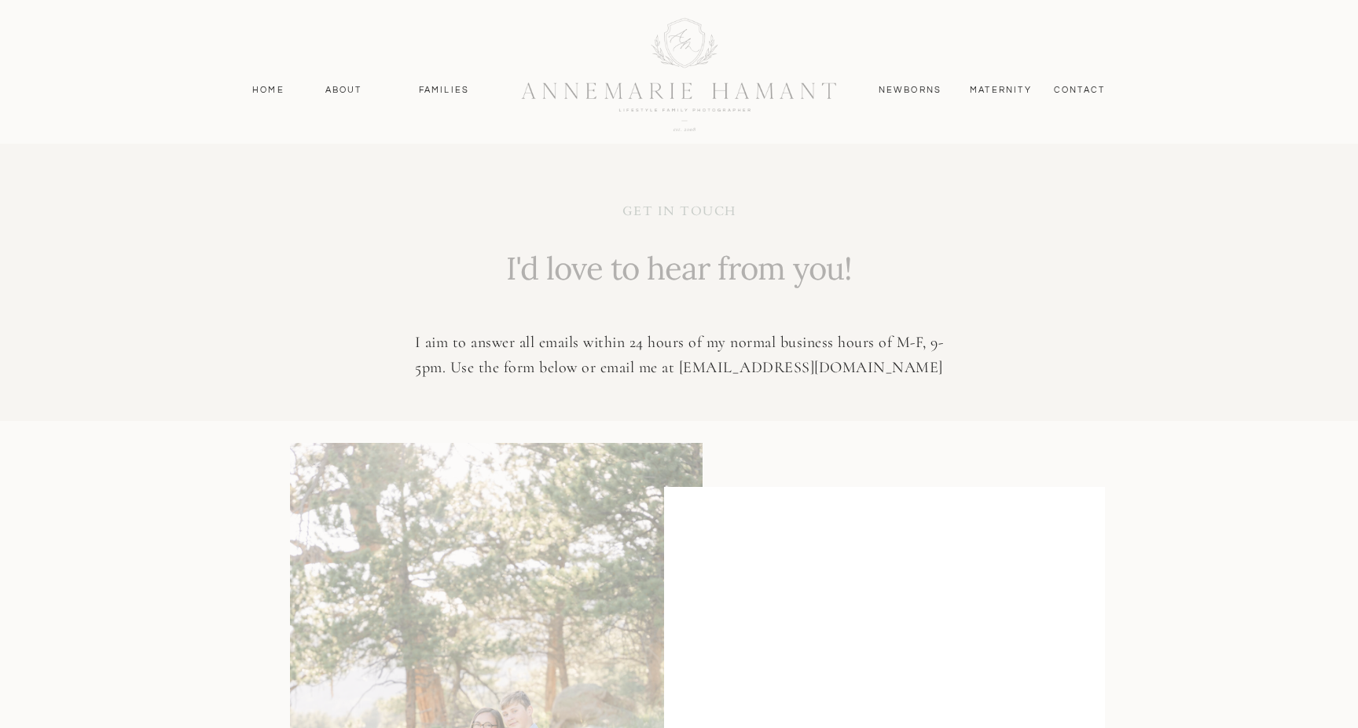
scroll to position [421, 0]
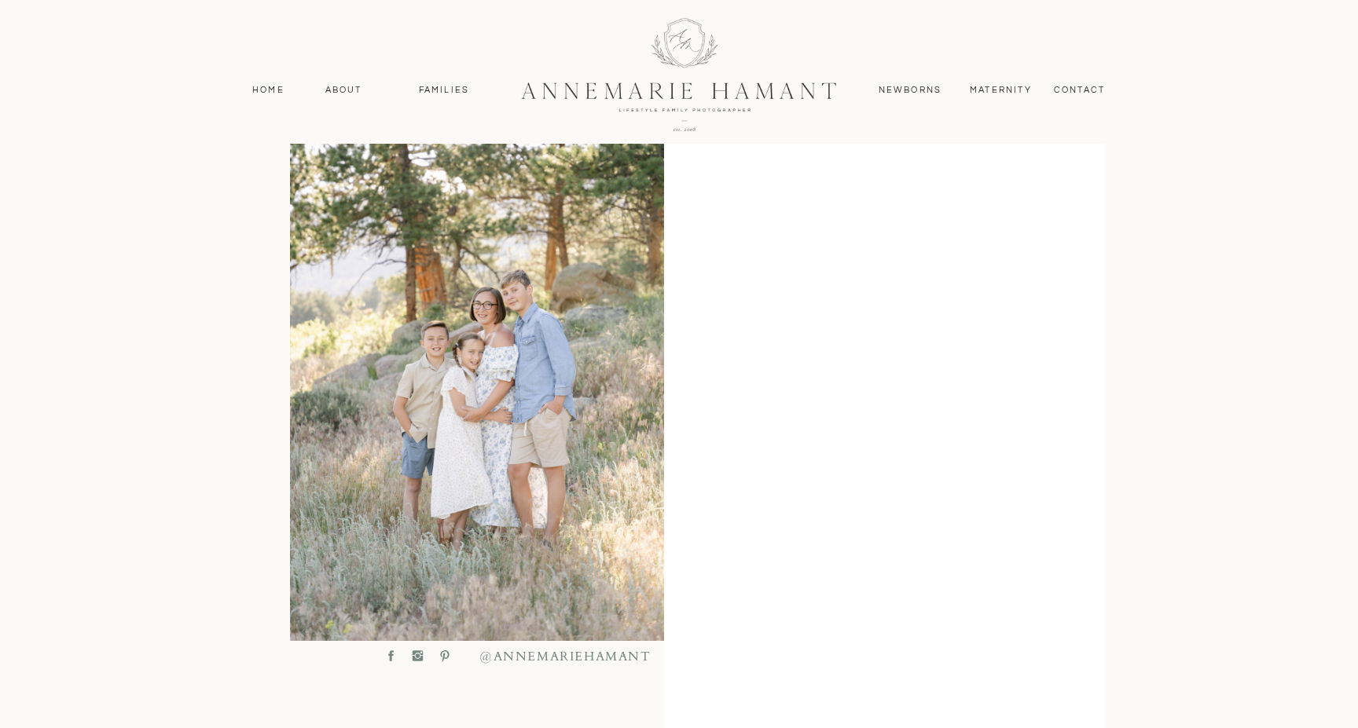
click at [418, 657] on circle at bounding box center [418, 656] width 5 height 5
click at [650, 657] on div "MAternity contact Newborns Families About Home Home About Families Newborns Con…" at bounding box center [679, 574] width 1358 height 1991
copy div "@ANNEMARIEHAMANT"
click at [181, 308] on div "MAternity contact Newborns Families About Home Home About Families Newborns Con…" at bounding box center [679, 574] width 1358 height 1991
